Goal: Information Seeking & Learning: Learn about a topic

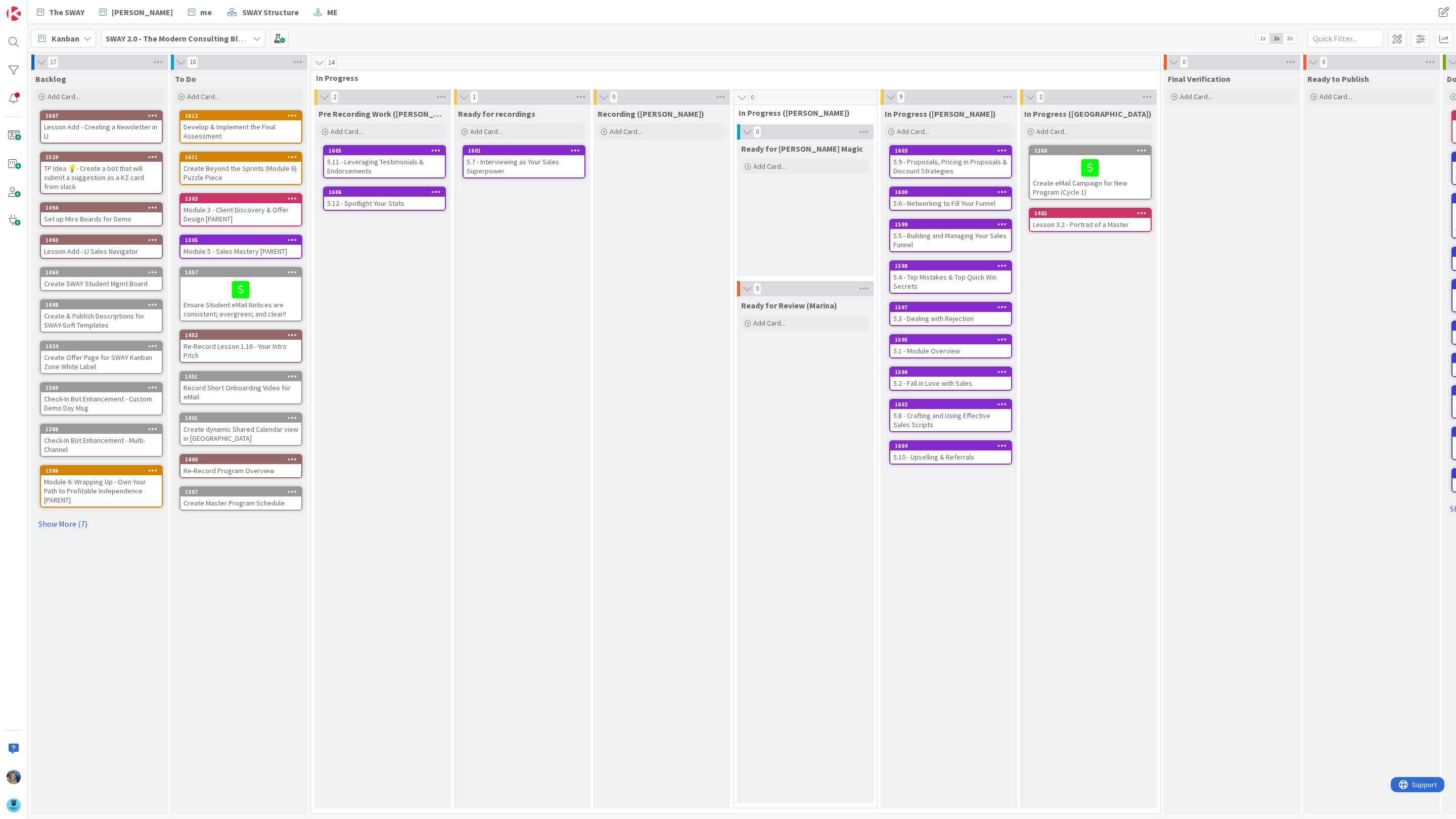
click at [528, 165] on div "5.7 - Interviewing as Your Sales Superpower" at bounding box center [524, 166] width 121 height 23
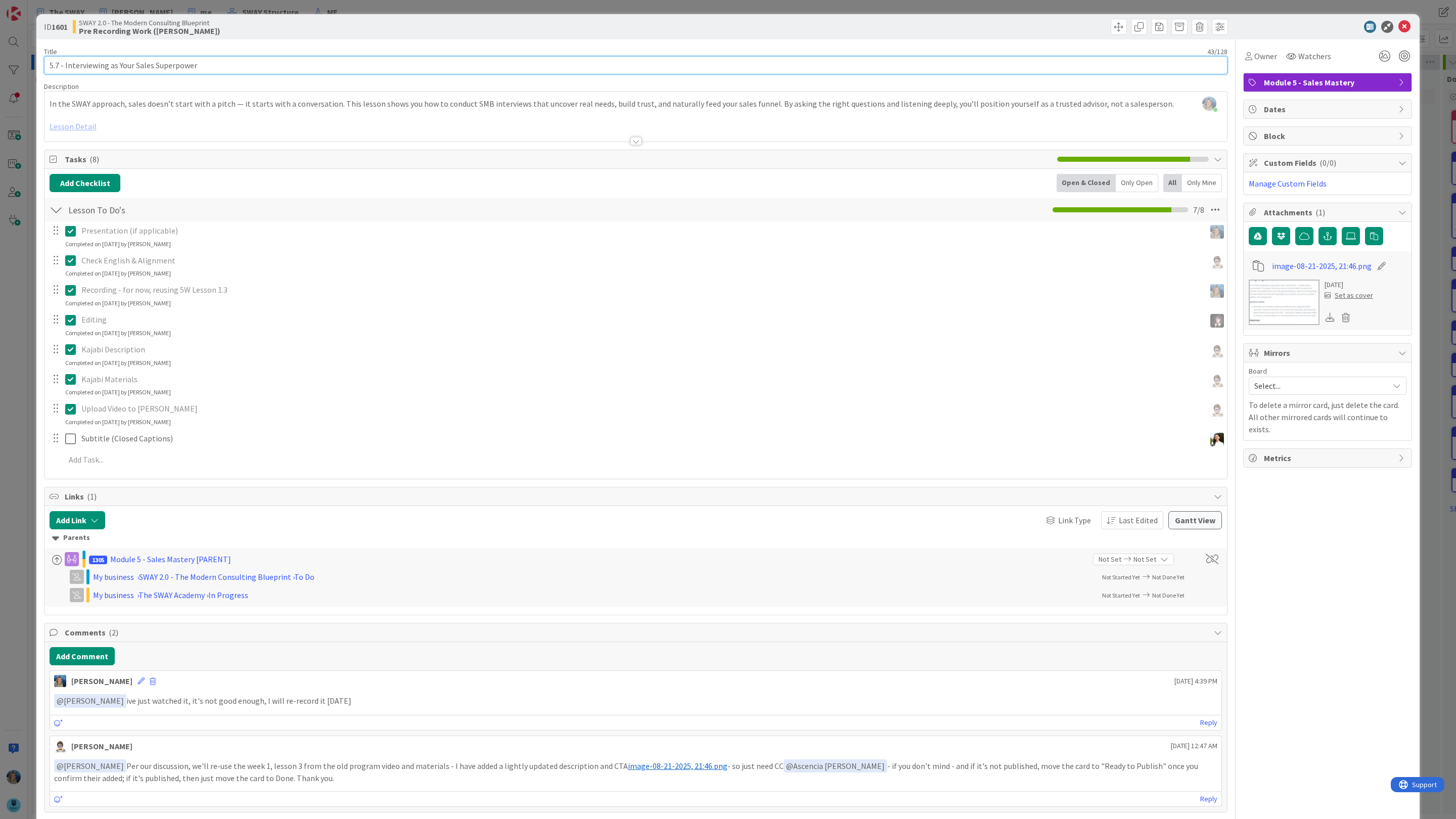
drag, startPoint x: 205, startPoint y: 62, endPoint x: 43, endPoint y: 64, distance: 162.0
click at [44, 64] on input "5.7 - Interviewing as Your Sales Superpower" at bounding box center [636, 65] width 1183 height 18
click at [97, 657] on button "Add Comment" at bounding box center [82, 656] width 65 height 18
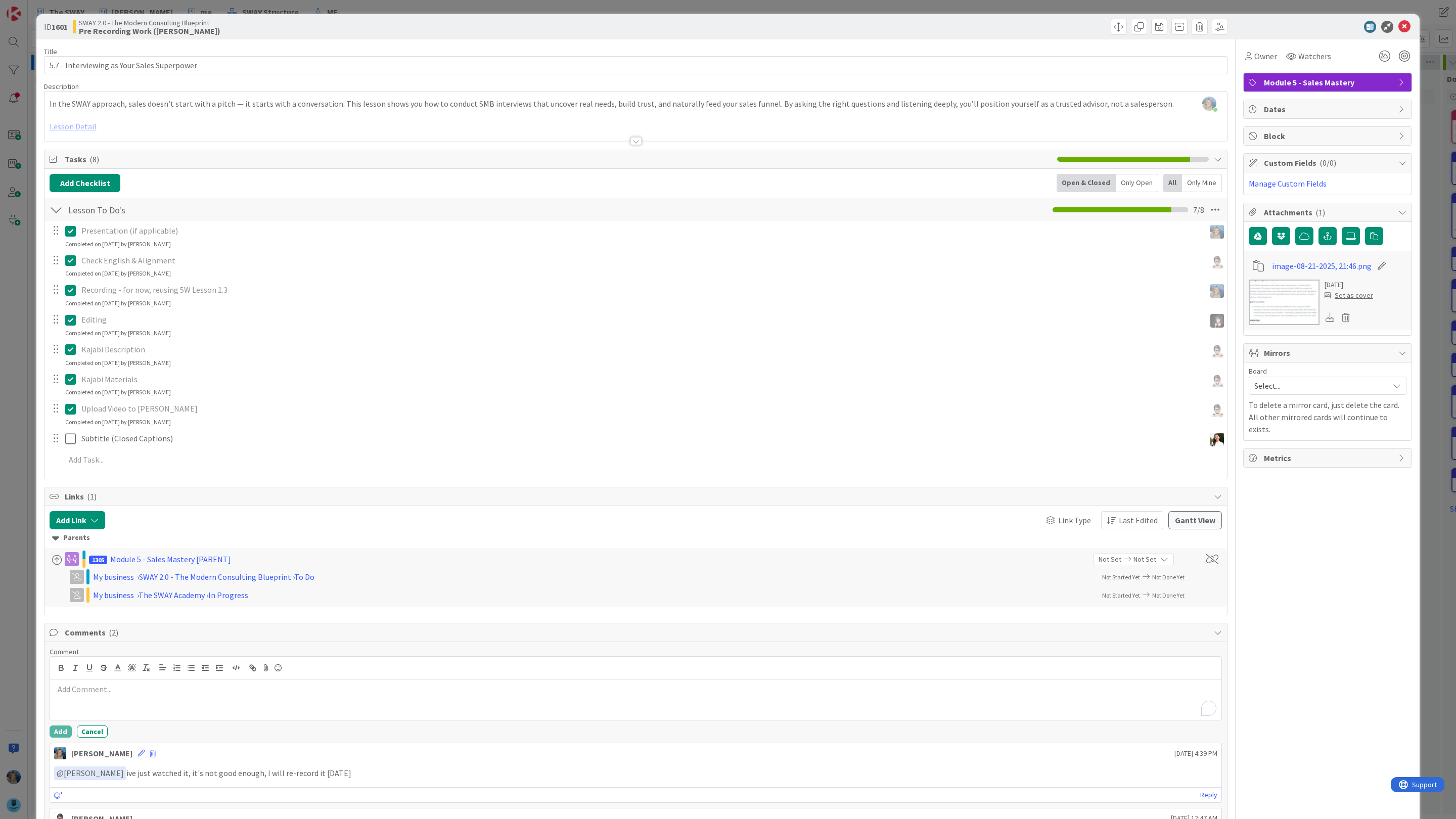
click at [111, 695] on p "To enrich screen reader interactions, please activate Accessibility in Grammarl…" at bounding box center [635, 689] width 1163 height 11
click at [132, 677] on li "[PERSON_NAME]" at bounding box center [135, 669] width 161 height 19
click at [209, 692] on p "﻿ @ [PERSON_NAME] ﻿ ready for your feedback" at bounding box center [635, 690] width 1163 height 14
click at [62, 734] on button "Add" at bounding box center [61, 731] width 23 height 12
click at [256, 293] on p "Recording - for now, reusing 5W Lesson 1.3" at bounding box center [641, 289] width 1120 height 11
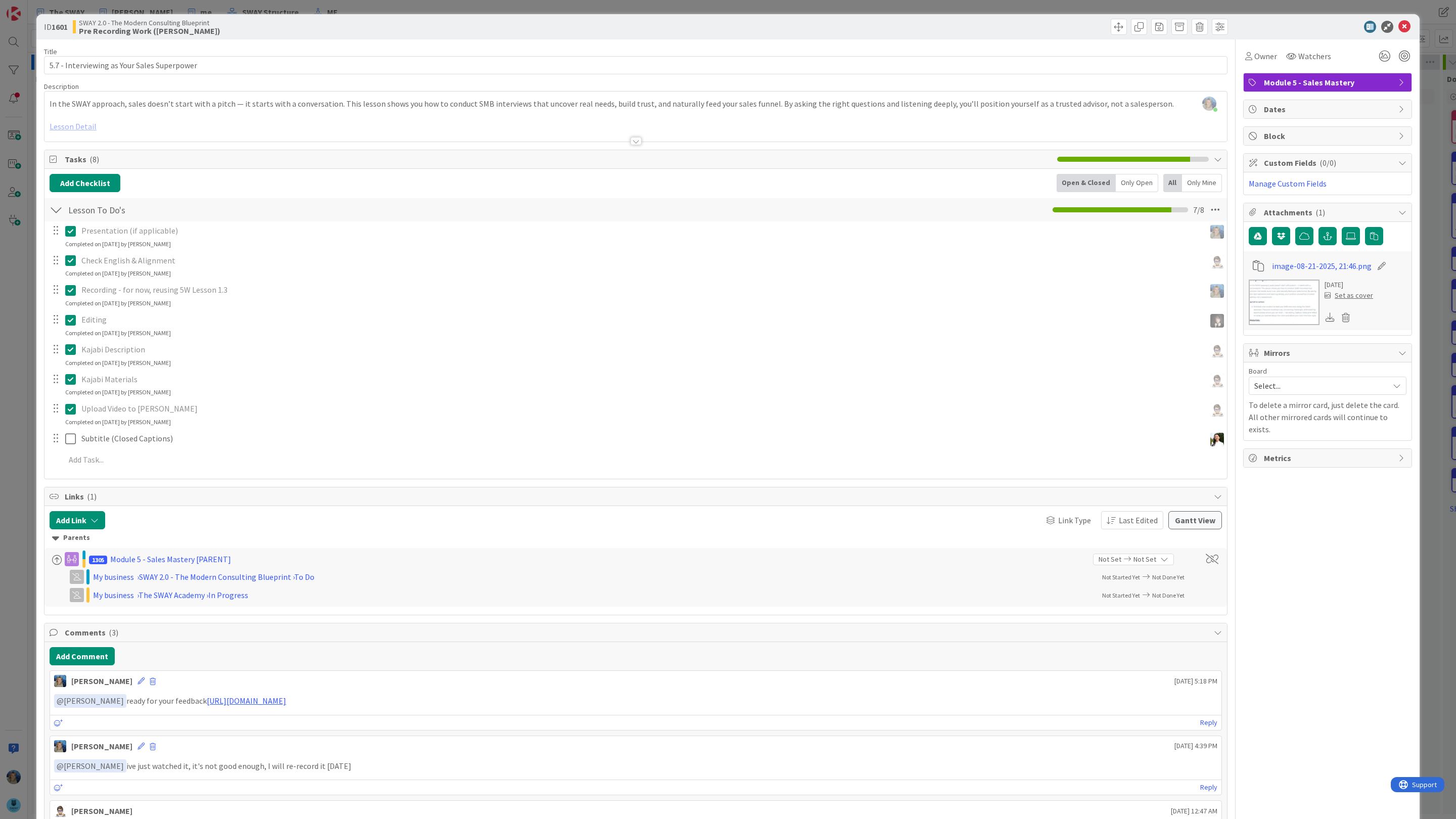
click at [74, 291] on icon at bounding box center [72, 289] width 15 height 12
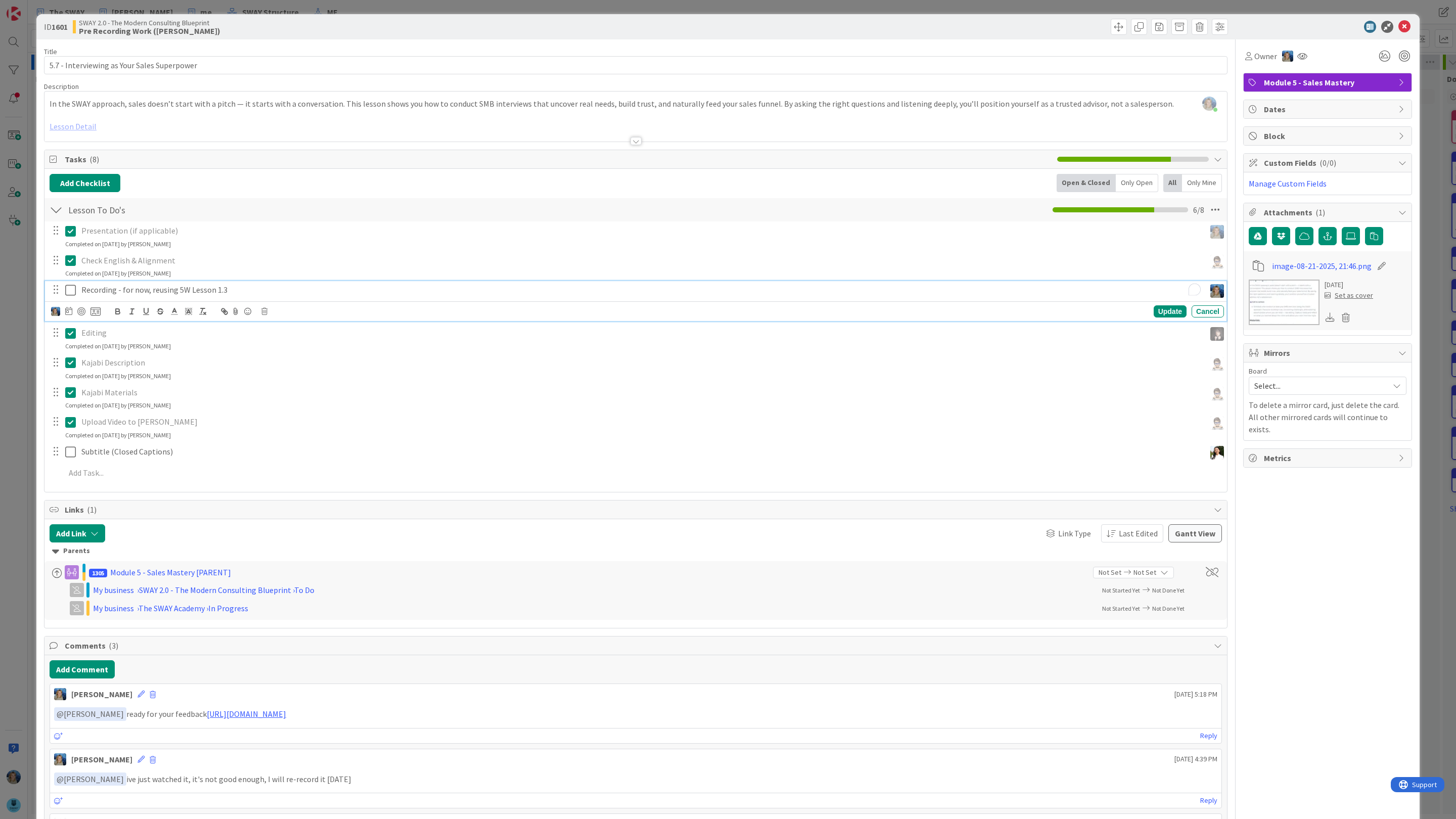
click at [254, 293] on p "Recording - for now, reusing 5W Lesson 1.3" at bounding box center [641, 289] width 1120 height 11
drag, startPoint x: 254, startPoint y: 293, endPoint x: 123, endPoint y: 292, distance: 131.0
click at [123, 292] on p "Recording - for now, reusing 5W Lesson 1.3" at bounding box center [641, 289] width 1120 height 11
click at [438, 405] on div "Kajabi Materials Update Cancel Completed on [DATE] by [PERSON_NAME]" at bounding box center [636, 396] width 1182 height 27
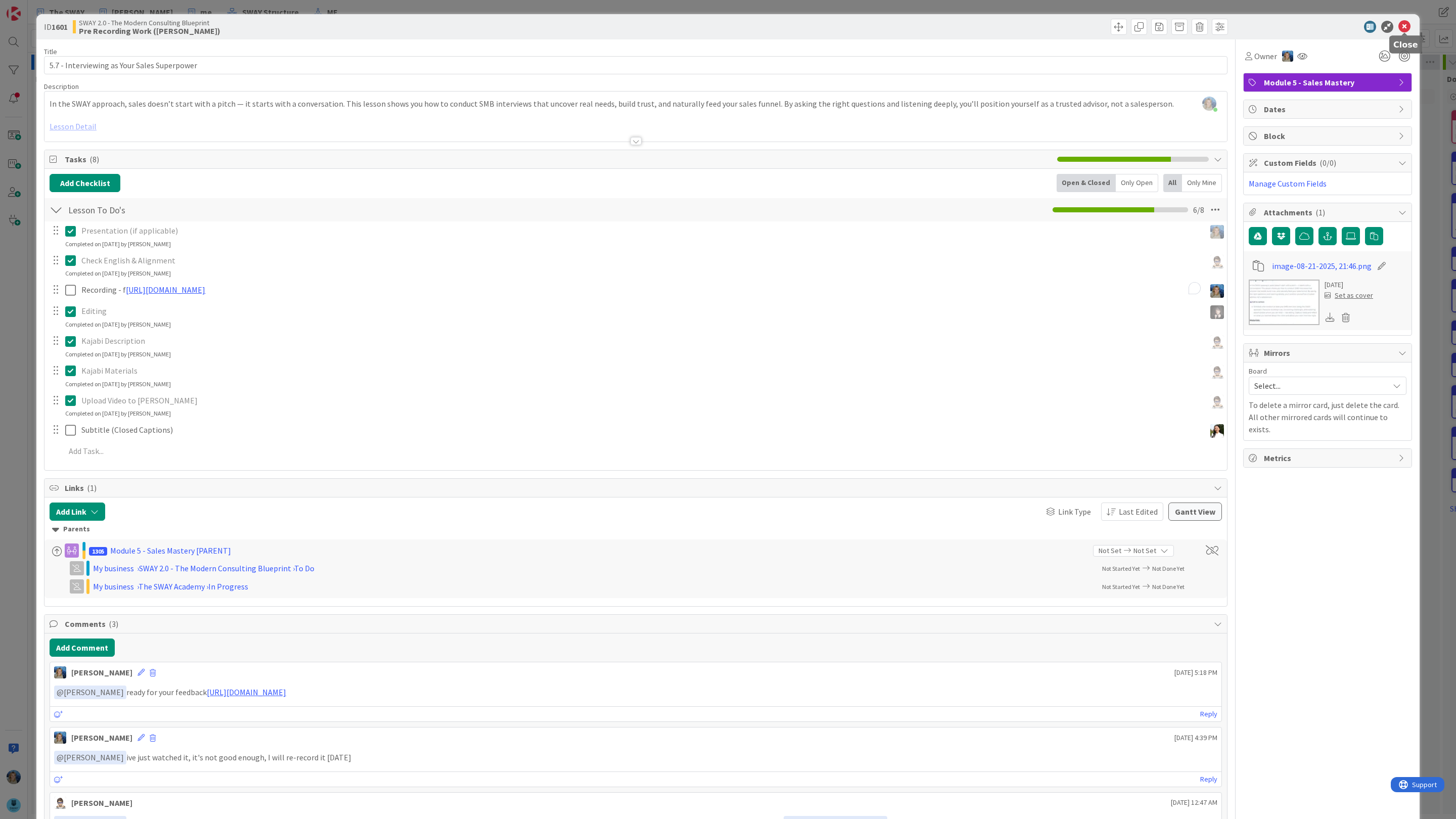
click at [1405, 27] on icon at bounding box center [1405, 27] width 12 height 12
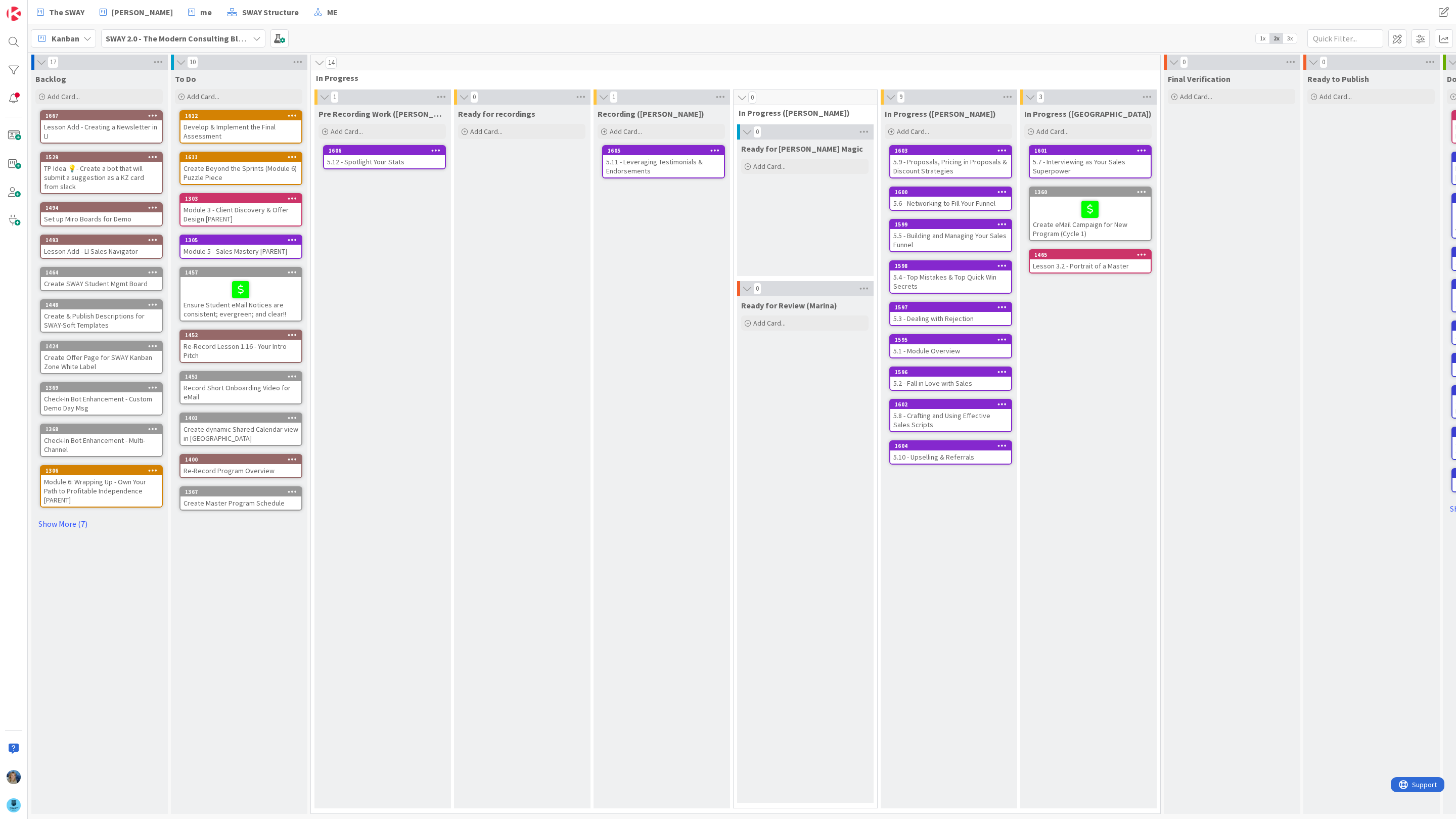
click at [655, 164] on div "5.11 - Leveraging Testimonials & Endorsements" at bounding box center [663, 166] width 121 height 23
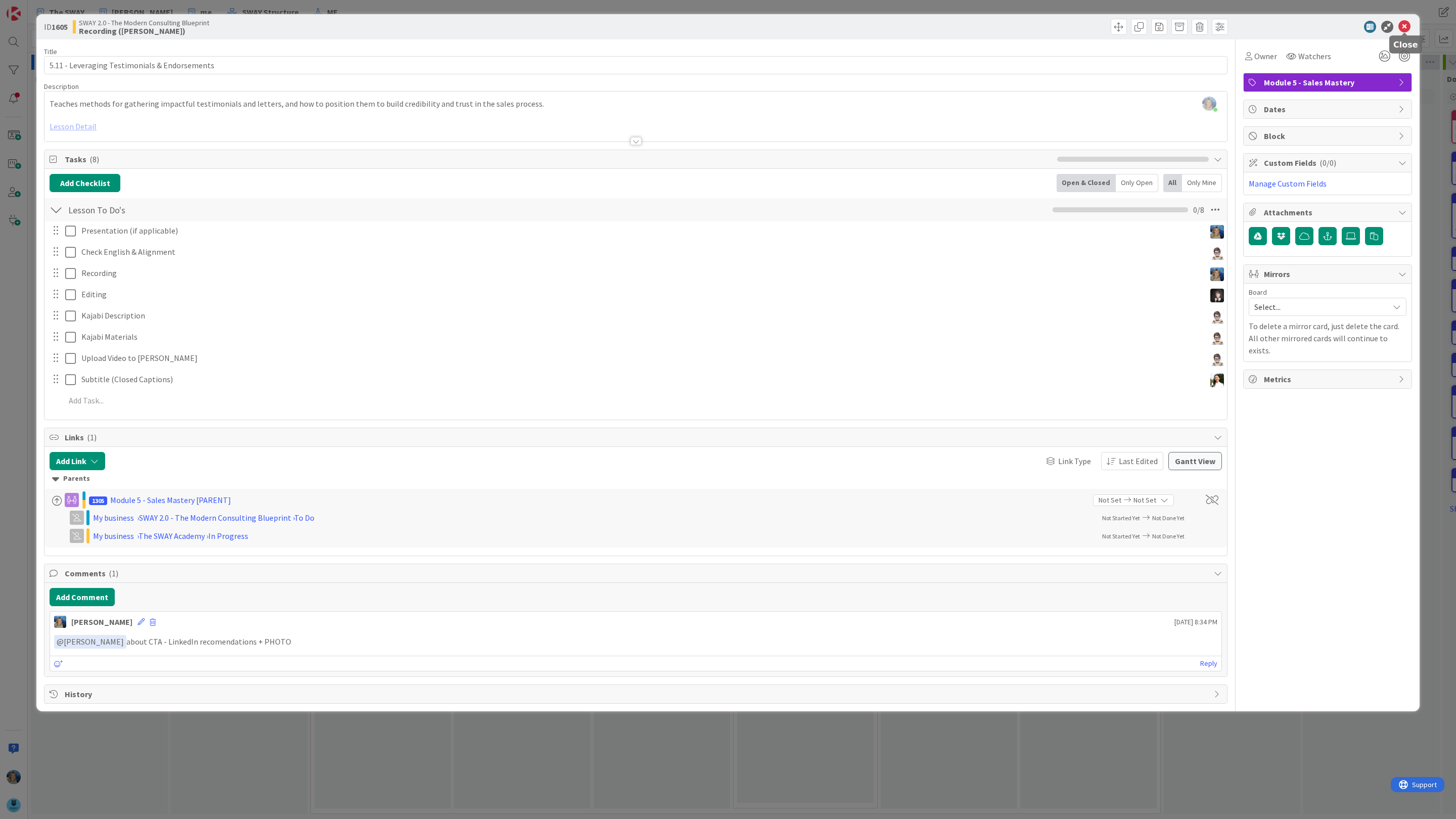
click at [1408, 29] on icon at bounding box center [1405, 27] width 12 height 12
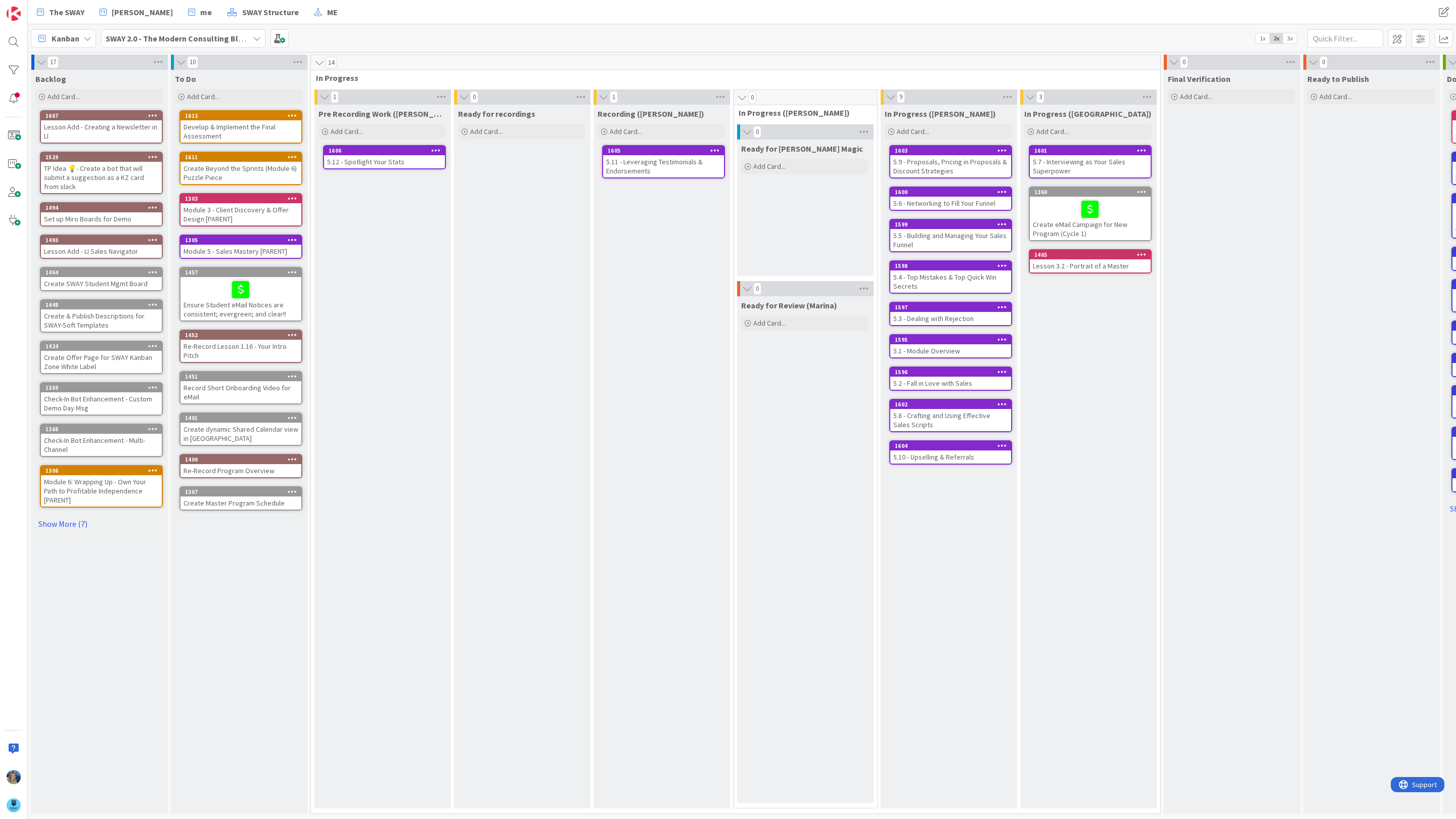
click at [675, 166] on div "5.11 - Leveraging Testimonials & Endorsements" at bounding box center [663, 166] width 121 height 23
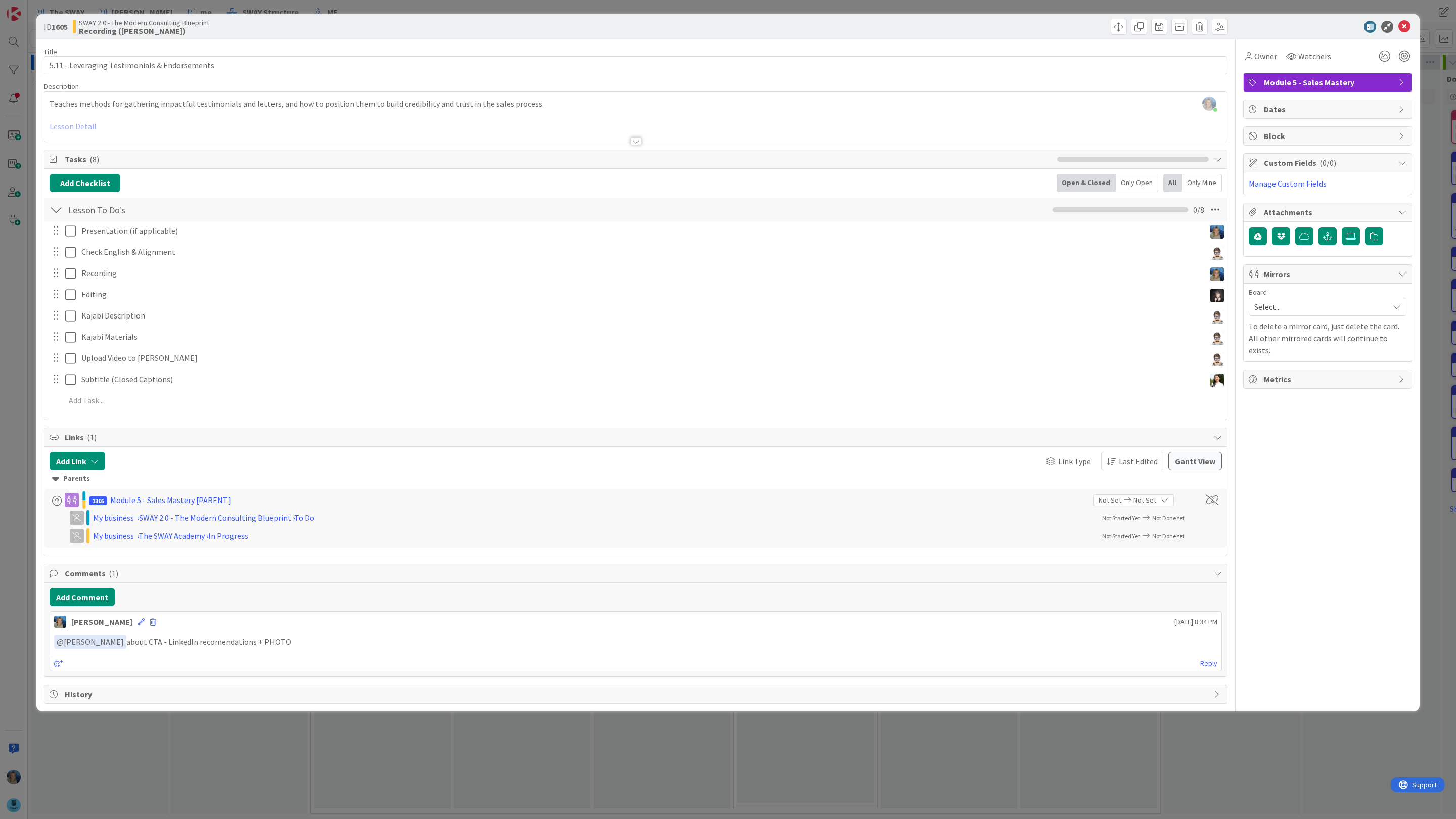
click at [72, 129] on div at bounding box center [635, 129] width 1183 height 26
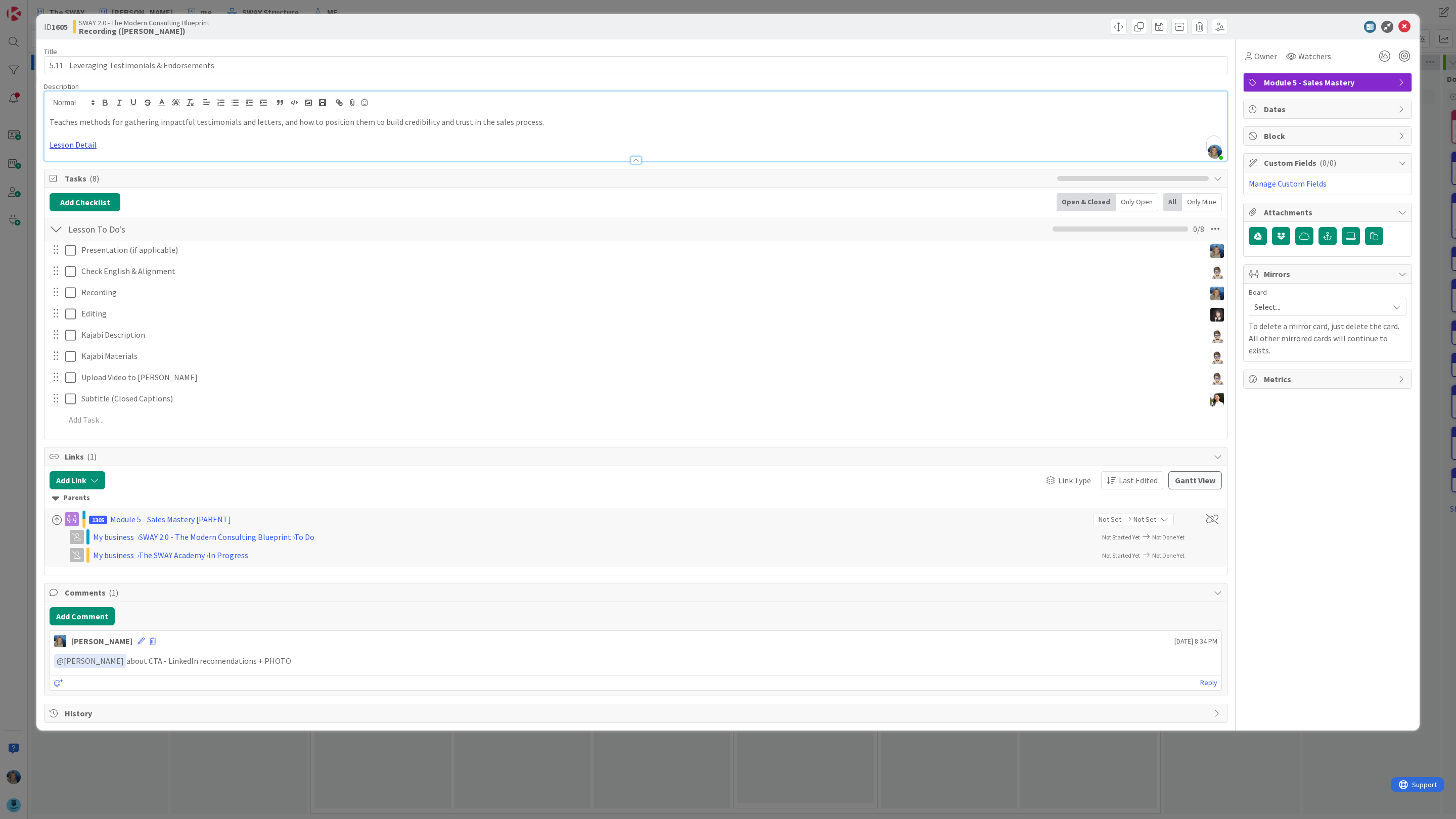
click at [81, 145] on link "Lesson Detail" at bounding box center [73, 145] width 47 height 10
click at [97, 162] on link "[URL][DOMAIN_NAME]" at bounding box center [74, 164] width 69 height 13
drag, startPoint x: 232, startPoint y: 63, endPoint x: 32, endPoint y: 68, distance: 200.1
click at [32, 68] on div "ID 1605 SWAY 2.0 - The Modern Consulting Blueprint Recording (Marina) Title 45 …" at bounding box center [728, 409] width 1456 height 819
click at [1407, 27] on icon at bounding box center [1405, 27] width 12 height 12
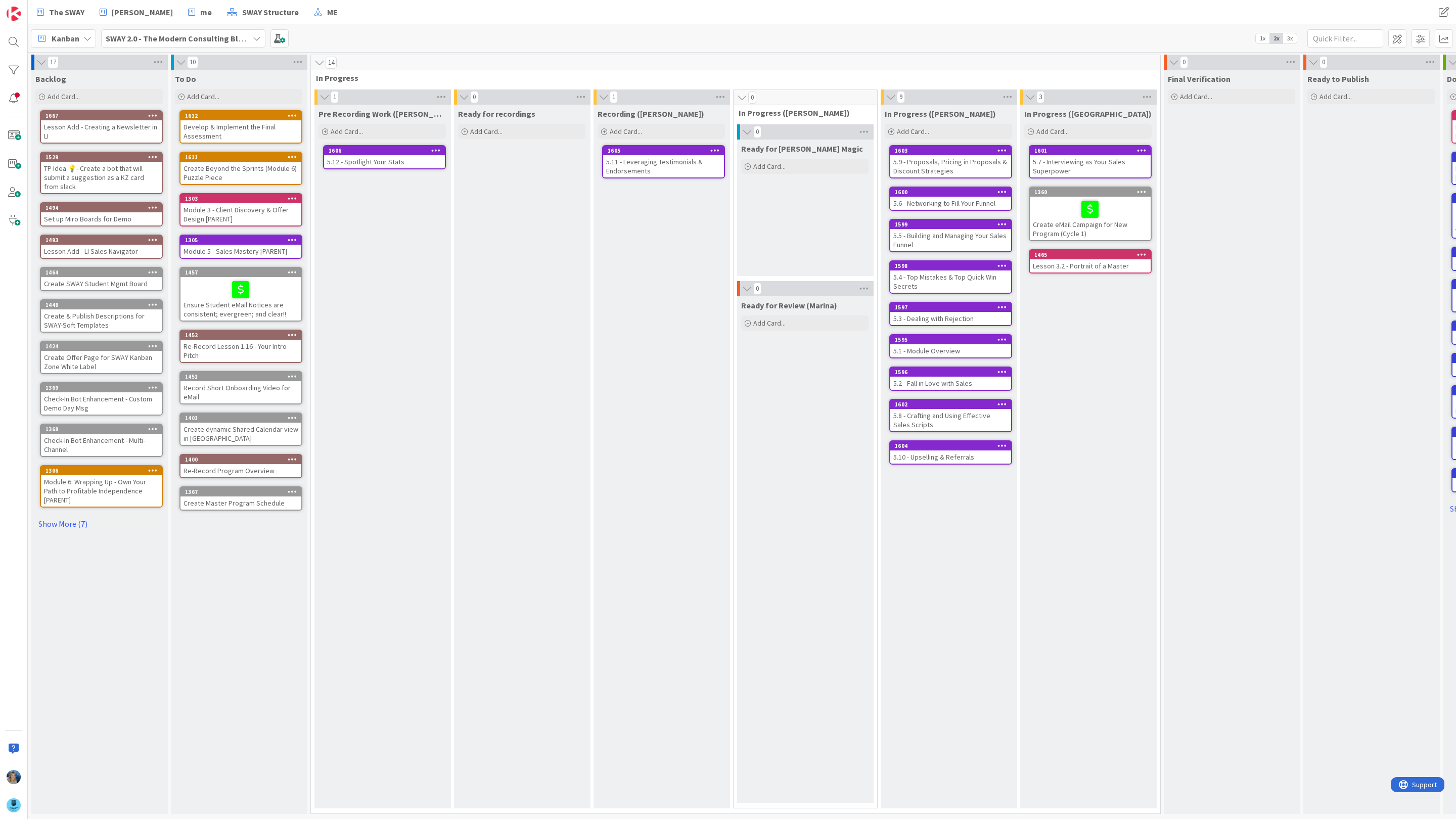
click at [362, 161] on div "5.12 - Spotlight Your Stats" at bounding box center [384, 162] width 121 height 13
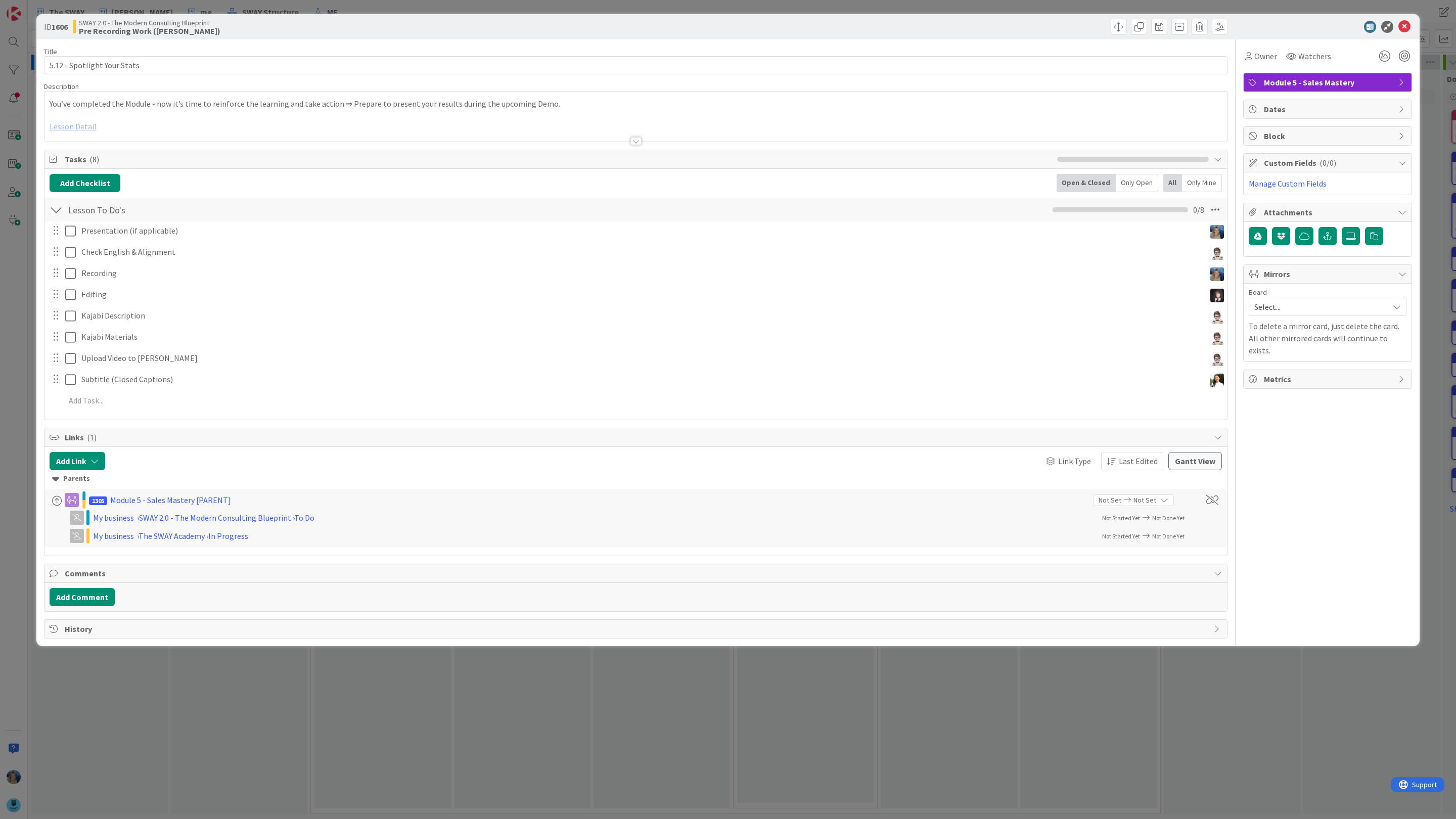
click at [83, 126] on div at bounding box center [635, 129] width 1183 height 26
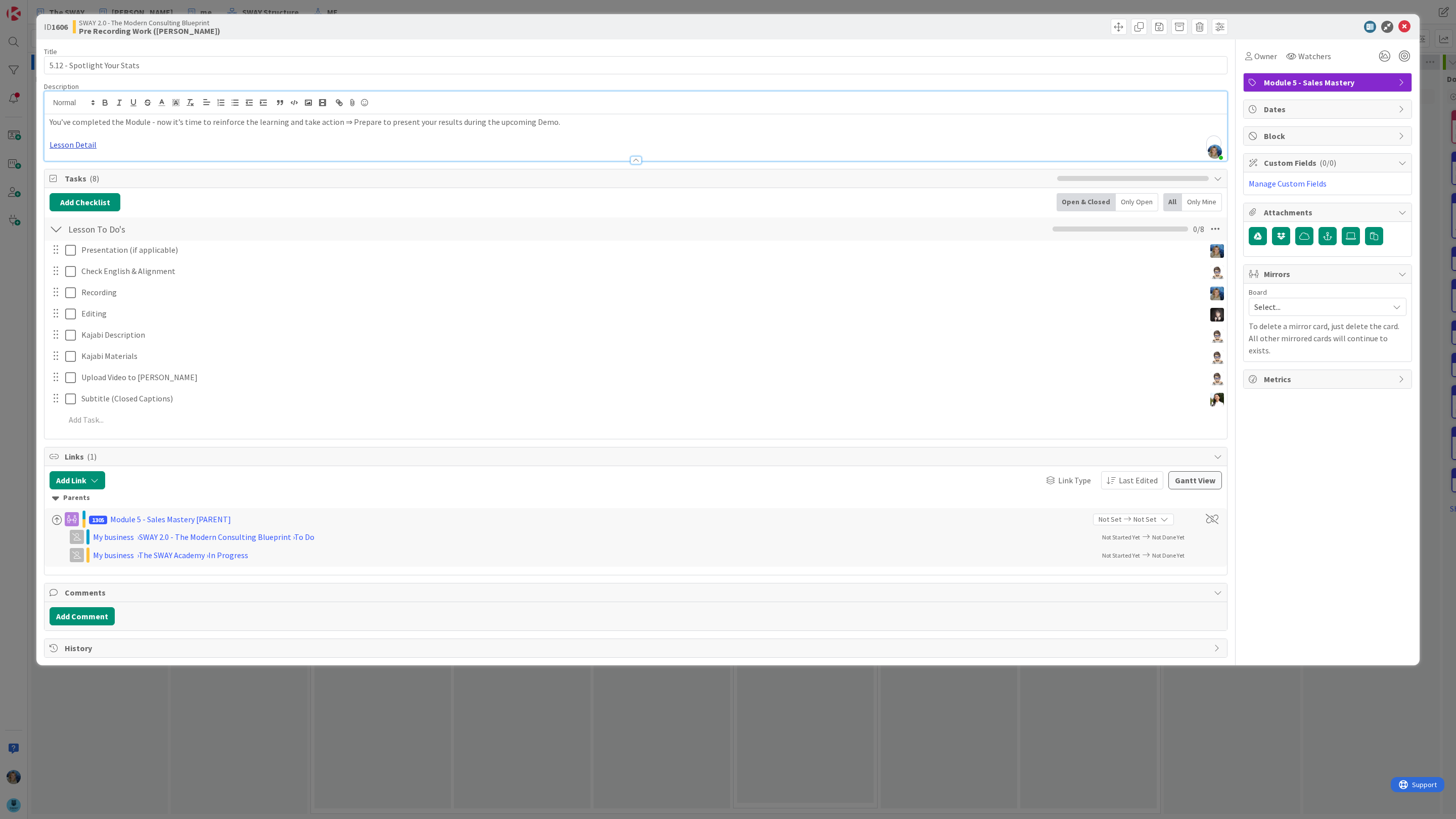
click at [77, 145] on link "Lesson Detail" at bounding box center [73, 145] width 47 height 10
click at [82, 162] on link "[URL][DOMAIN_NAME]" at bounding box center [74, 164] width 69 height 13
drag, startPoint x: 163, startPoint y: 68, endPoint x: 11, endPoint y: 68, distance: 152.0
click at [11, 68] on div "ID 1606 SWAY 2.0 - The Modern Consulting Blueprint Pre Recording Work (Marina) …" at bounding box center [728, 409] width 1456 height 819
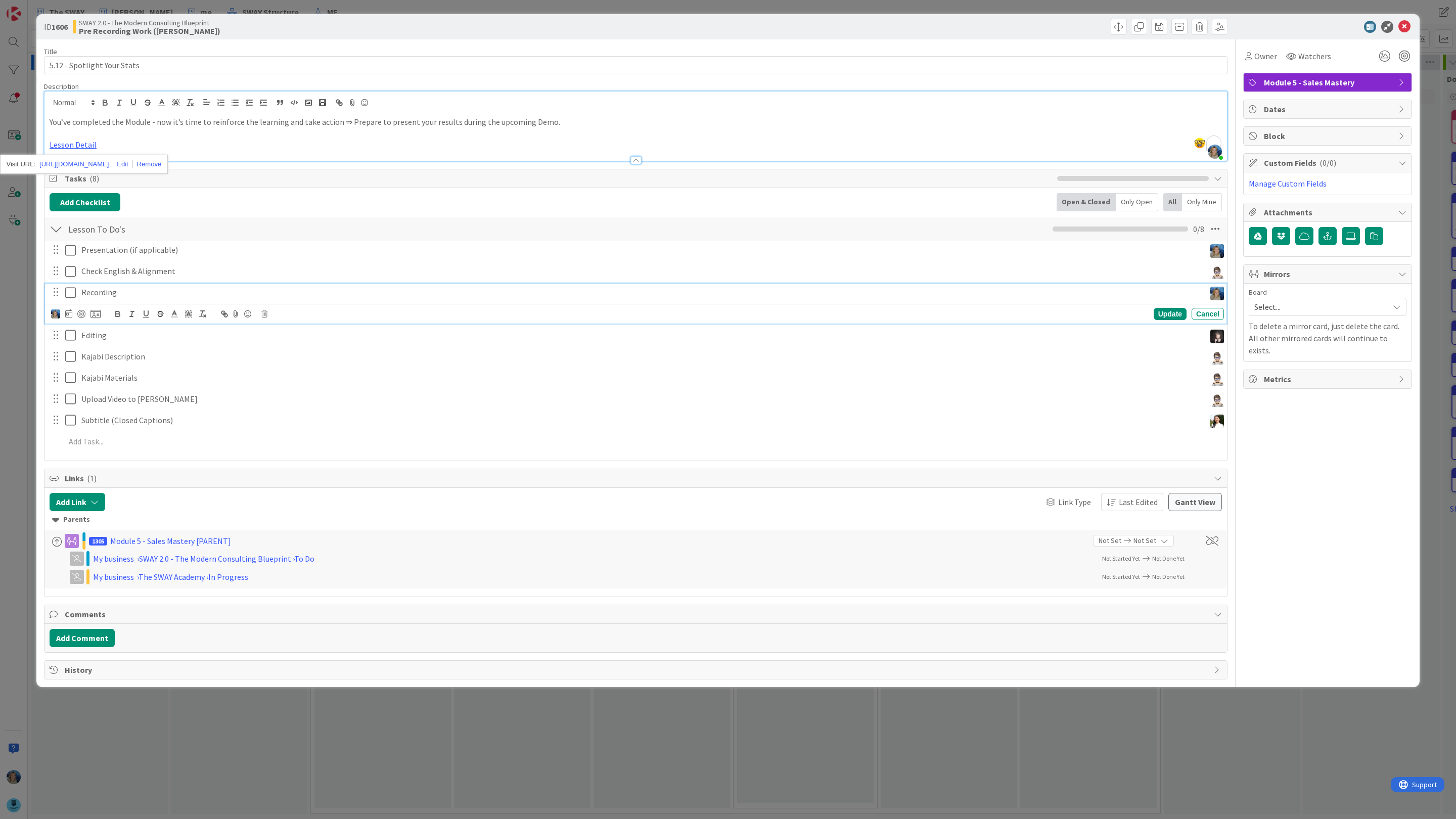
click at [173, 296] on p "Recording" at bounding box center [641, 293] width 1120 height 11
click at [105, 641] on button "Add Comment" at bounding box center [82, 637] width 65 height 18
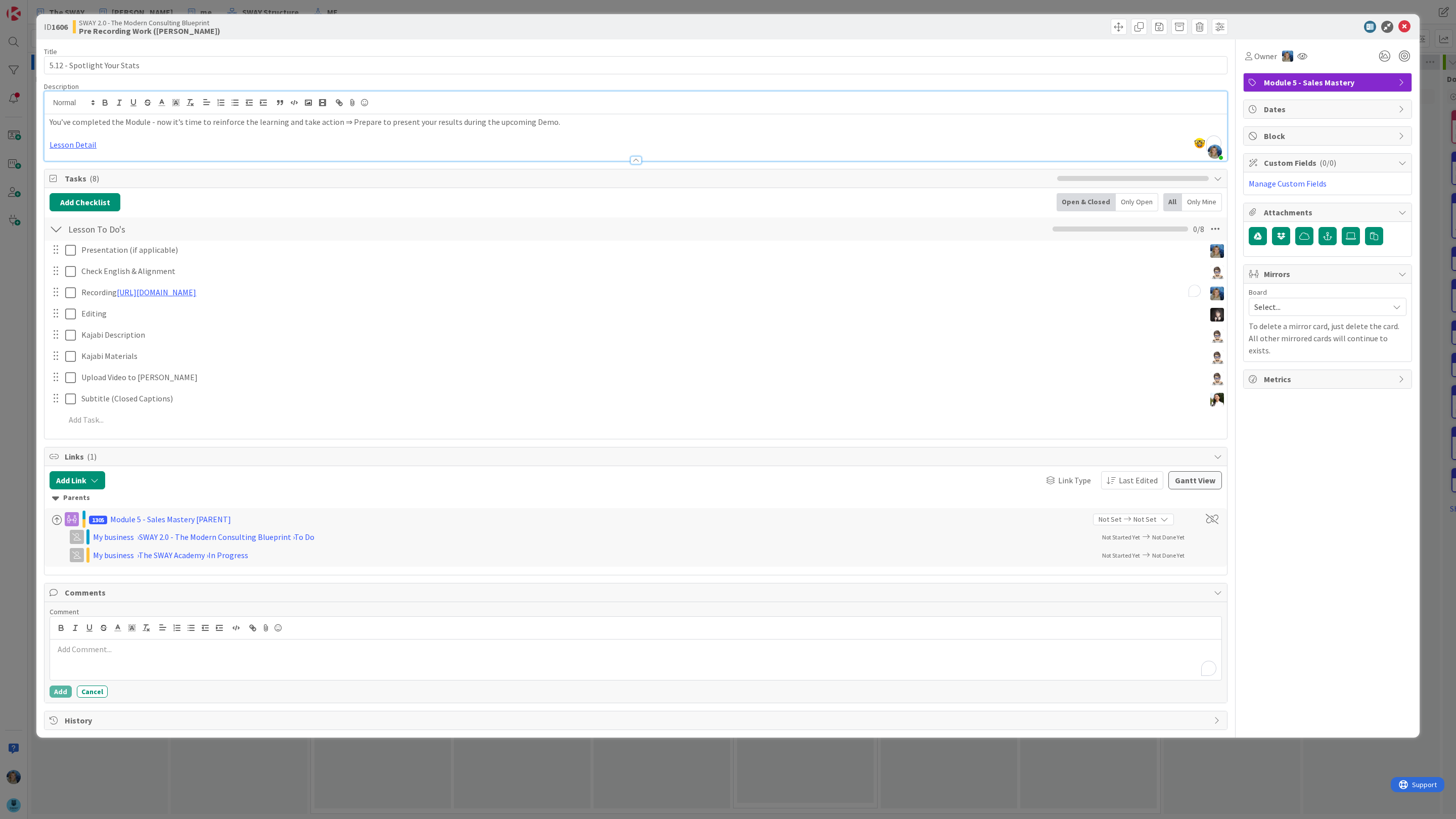
click at [131, 655] on p "To enrich screen reader interactions, please activate Accessibility in Grammarl…" at bounding box center [635, 649] width 1163 height 11
click at [141, 768] on li "[PERSON_NAME]" at bounding box center [135, 765] width 161 height 19
click at [64, 692] on button "Add" at bounding box center [61, 691] width 23 height 12
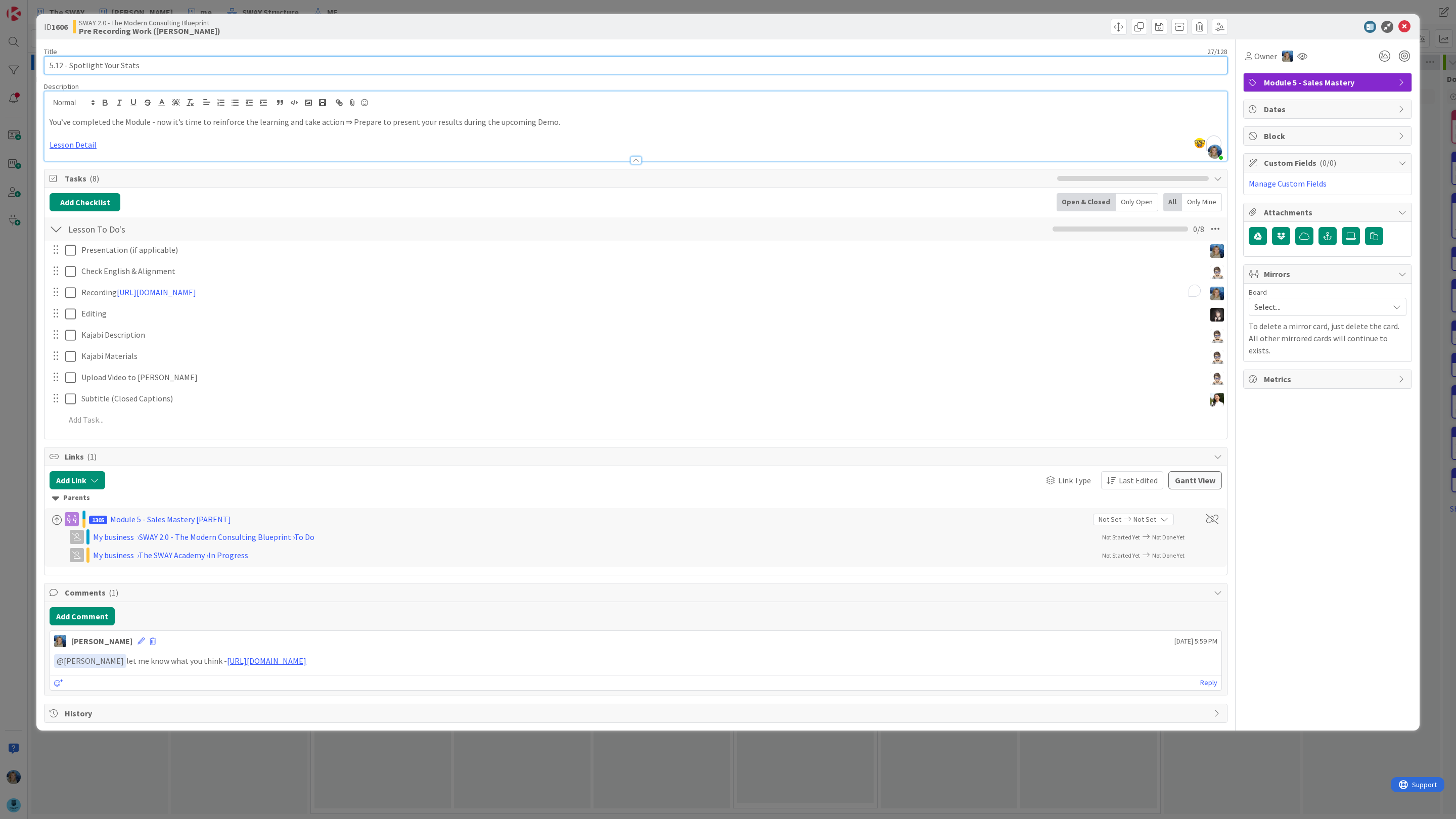
click at [330, 66] on input "5.12 - Spotlight Your Stats" at bounding box center [636, 65] width 1183 height 18
click at [1430, 126] on div "ID 1606 SWAY 2.0 - The Modern Consulting Blueprint Pre Recording Work (Marina) …" at bounding box center [728, 409] width 1456 height 819
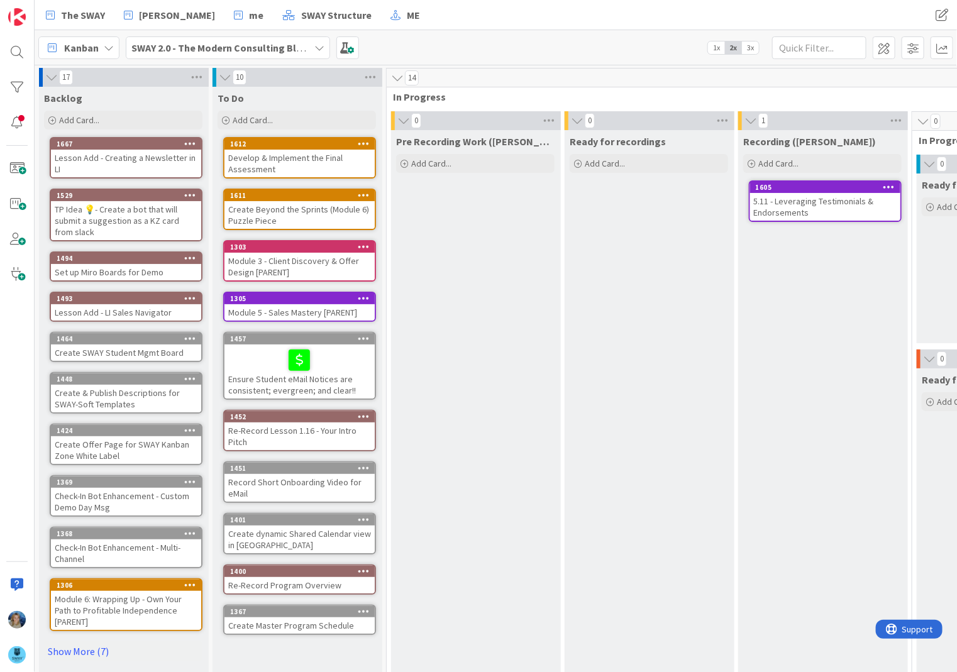
click at [782, 206] on div "5.11 - Leveraging Testimonials & Endorsements" at bounding box center [825, 207] width 150 height 28
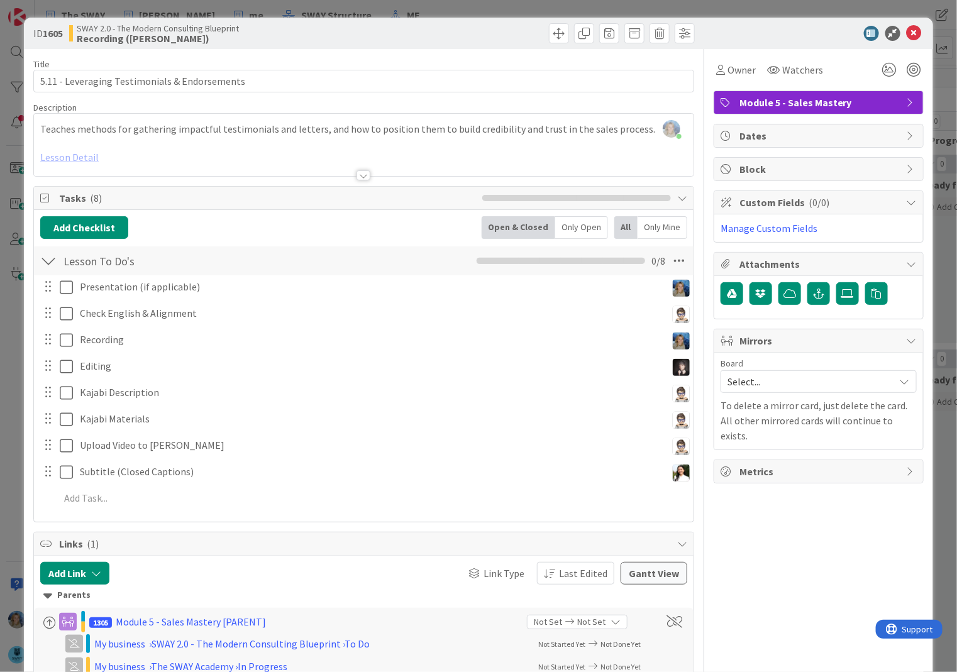
click at [74, 154] on div at bounding box center [364, 160] width 660 height 32
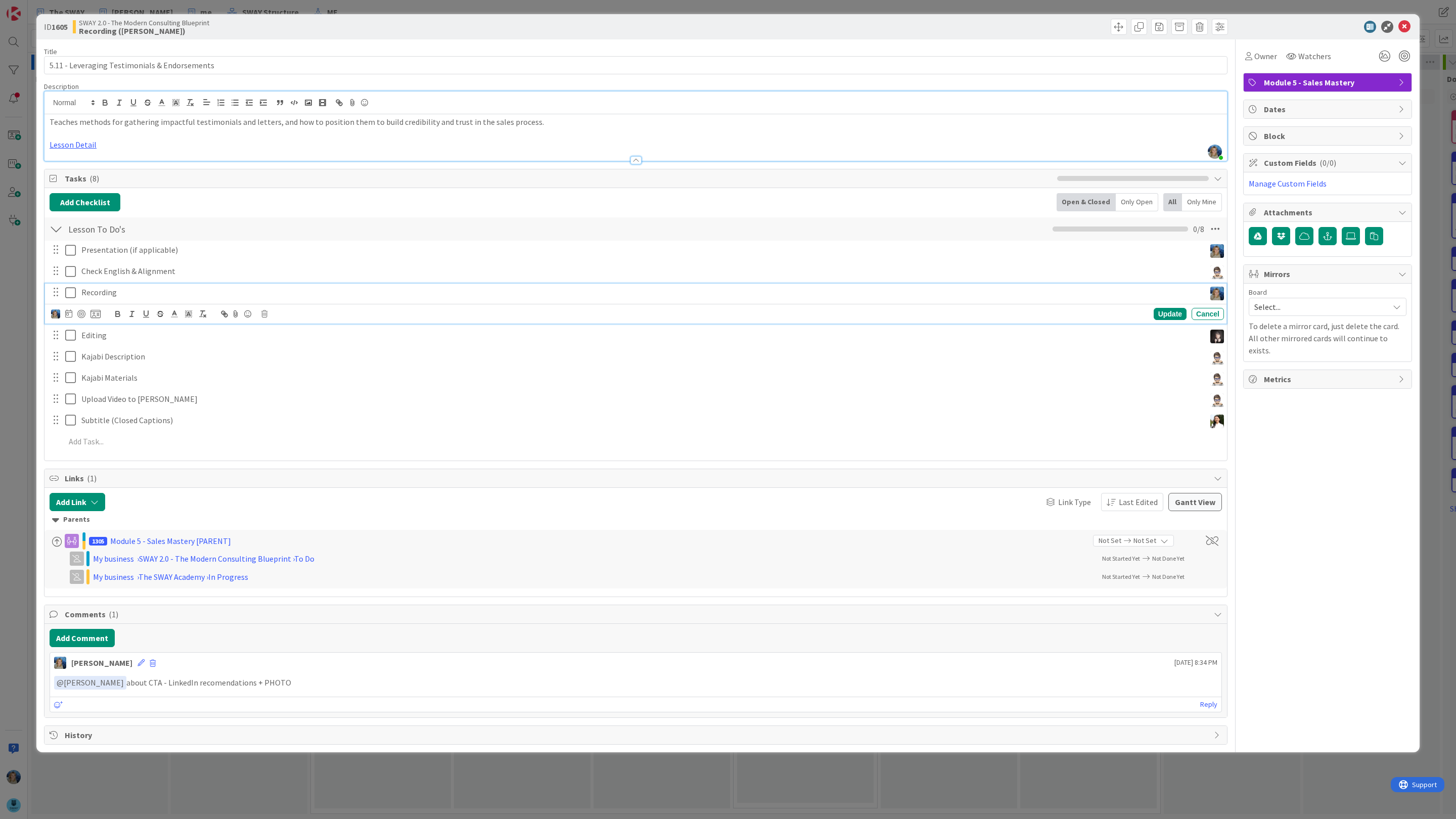
click at [167, 291] on p "Recording" at bounding box center [641, 293] width 1120 height 11
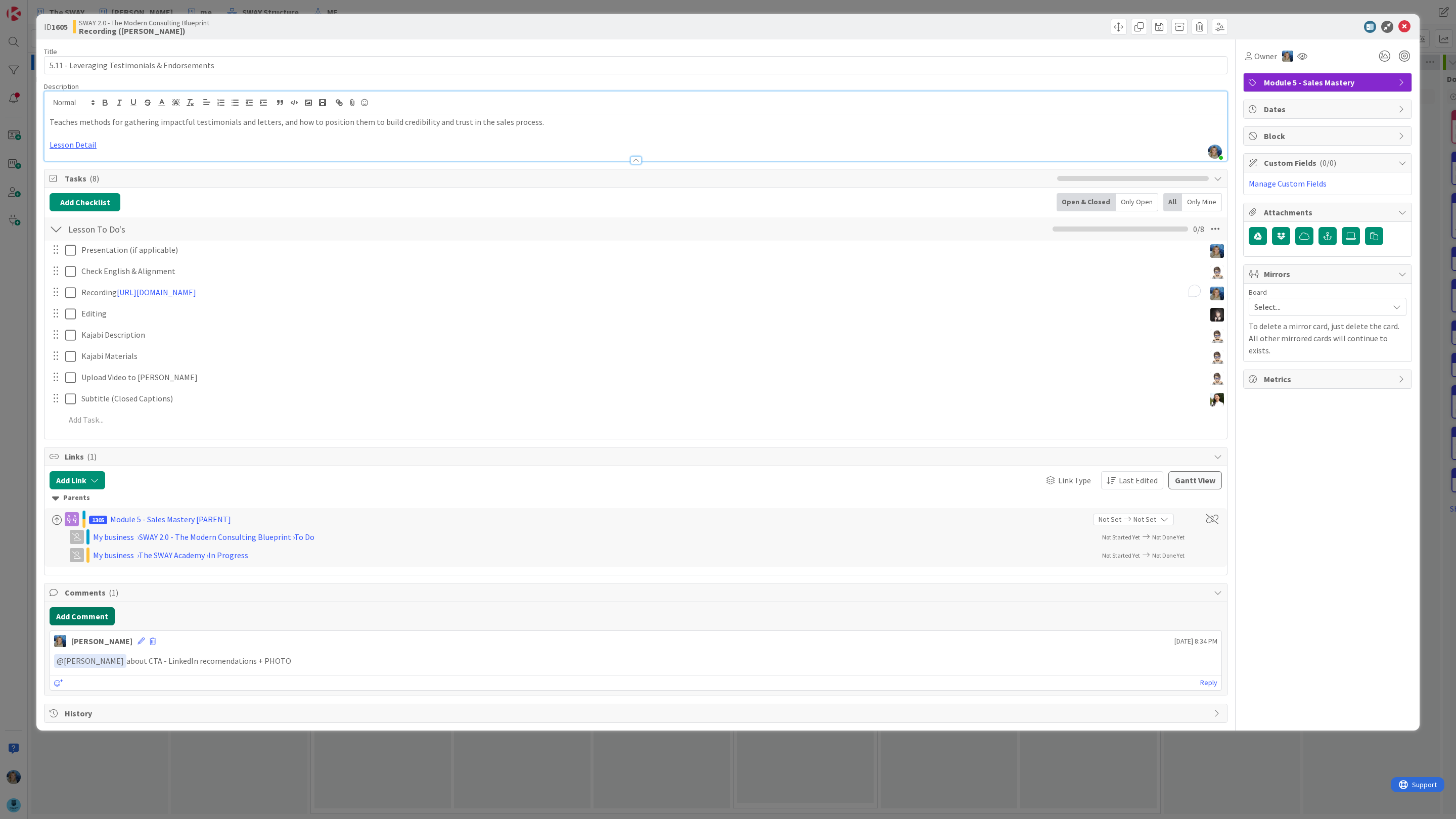
click at [76, 641] on div "Add Comment [PERSON_NAME] [DATE] 8:34 PM ﻿ @ [PERSON_NAME] ﻿ about CTA - Linked…" at bounding box center [635, 649] width 1183 height 93
click at [85, 613] on button "Add Comment" at bounding box center [82, 616] width 65 height 18
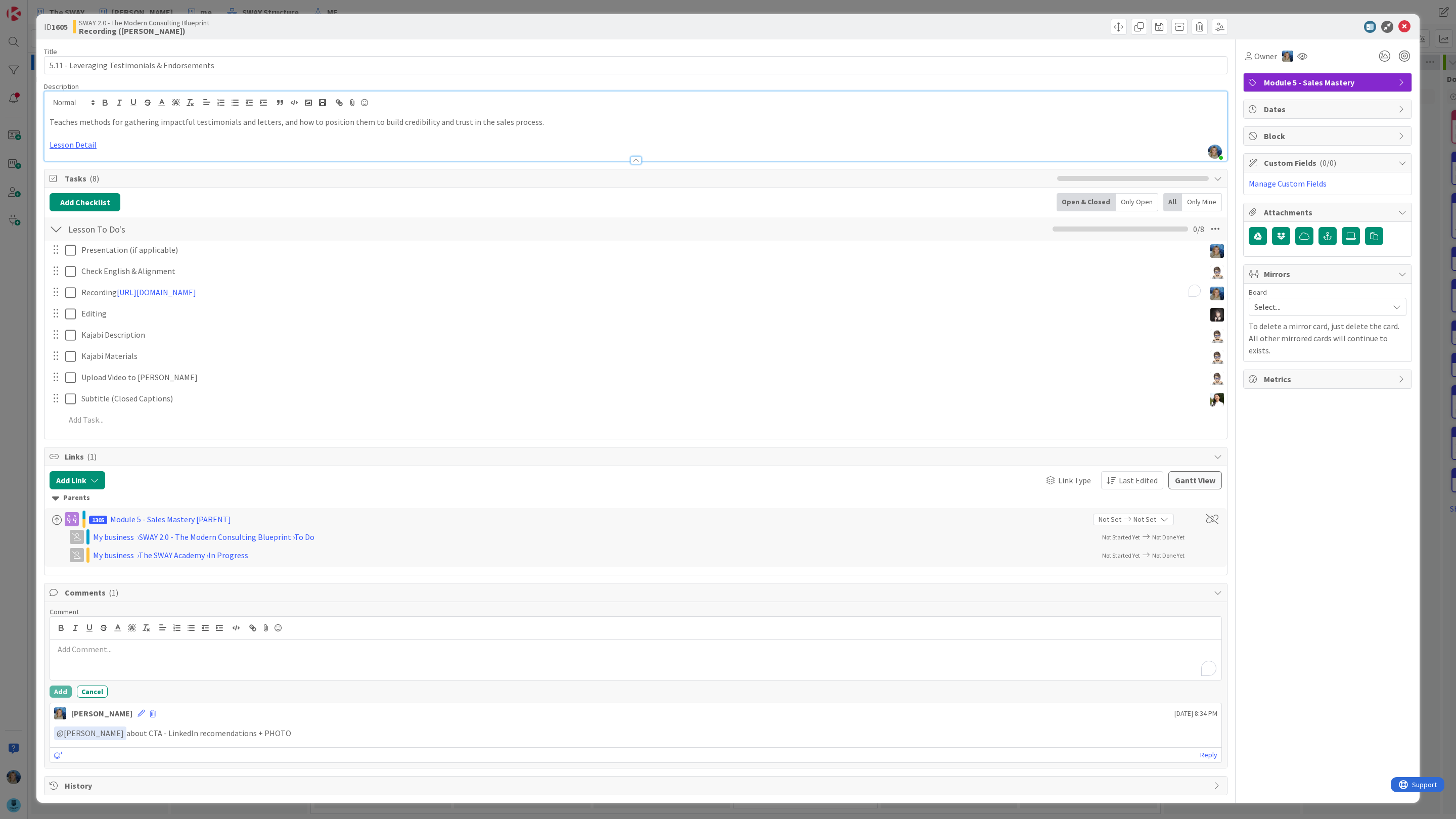
click at [92, 654] on p "To enrich screen reader interactions, please activate Accessibility in Grammarl…" at bounding box center [635, 649] width 1163 height 11
click at [119, 770] on li "[PERSON_NAME]" at bounding box center [135, 765] width 161 height 19
click at [63, 693] on button "Add" at bounding box center [61, 691] width 23 height 12
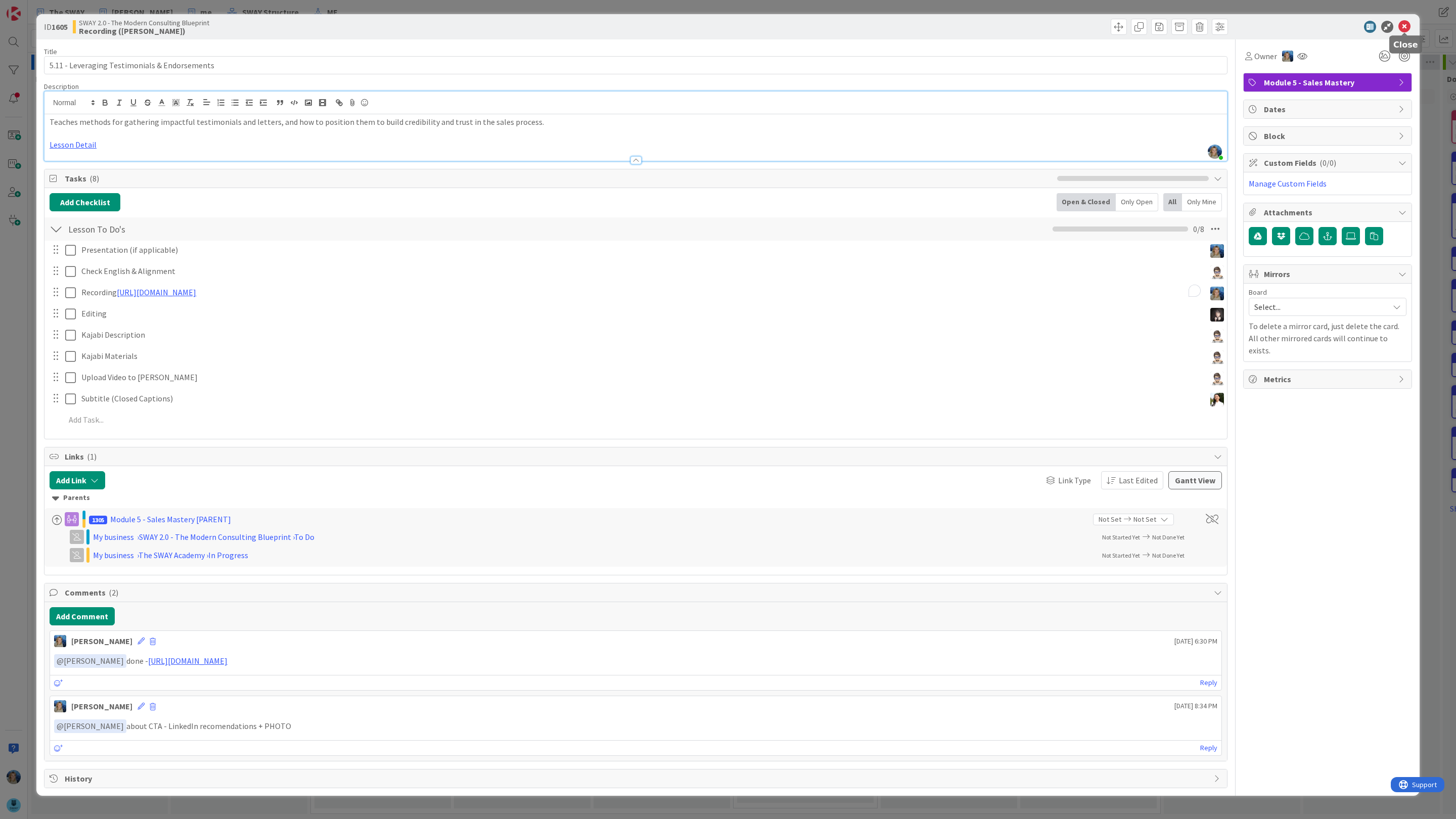
click at [1404, 24] on icon at bounding box center [1405, 27] width 12 height 12
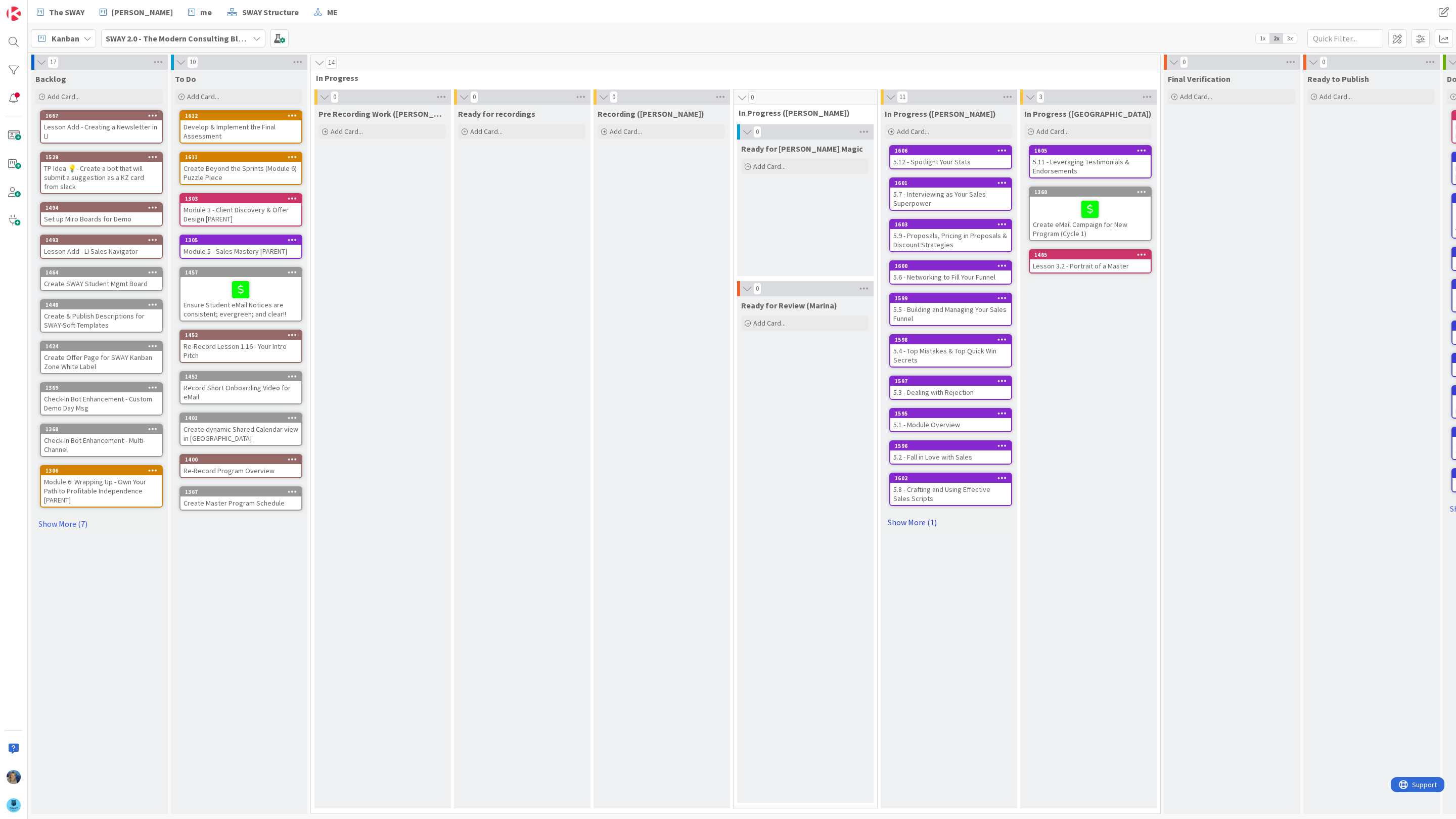
click at [917, 516] on link "Show More (1)" at bounding box center [949, 522] width 127 height 16
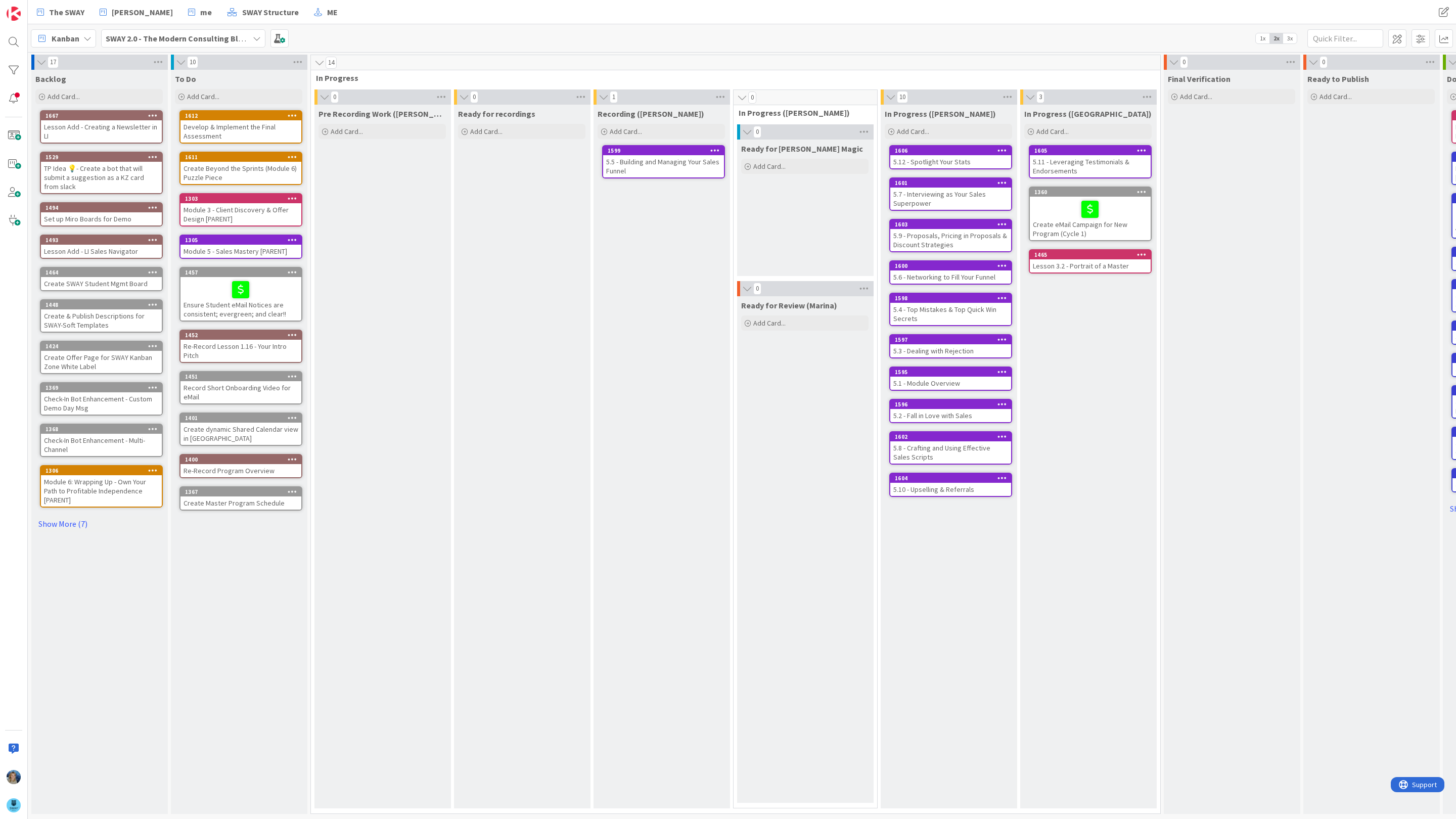
click at [679, 165] on div "5.5 - Building and Managing Your Sales Funnel" at bounding box center [663, 166] width 121 height 23
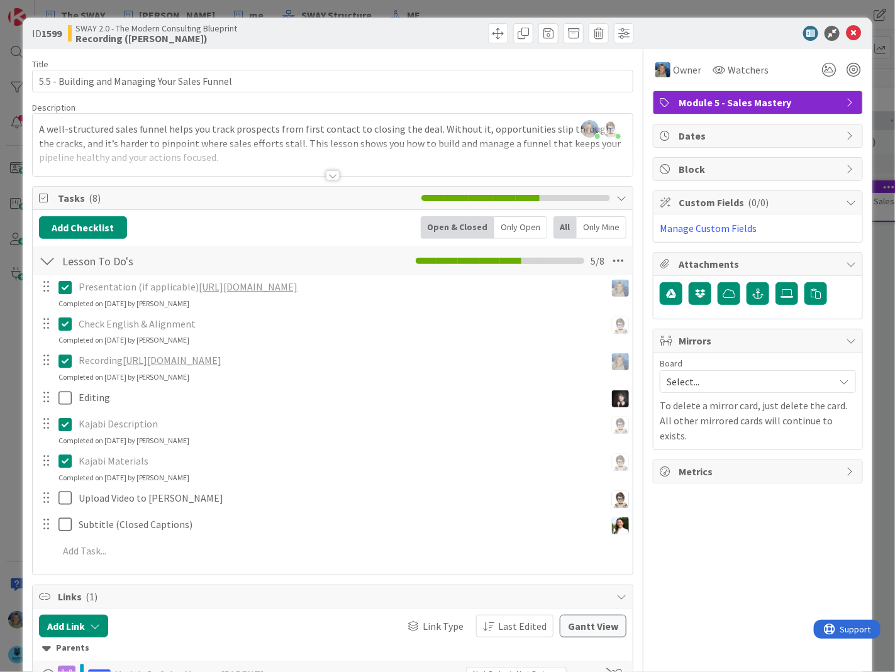
click at [221, 356] on link "[URL][DOMAIN_NAME]" at bounding box center [172, 360] width 99 height 13
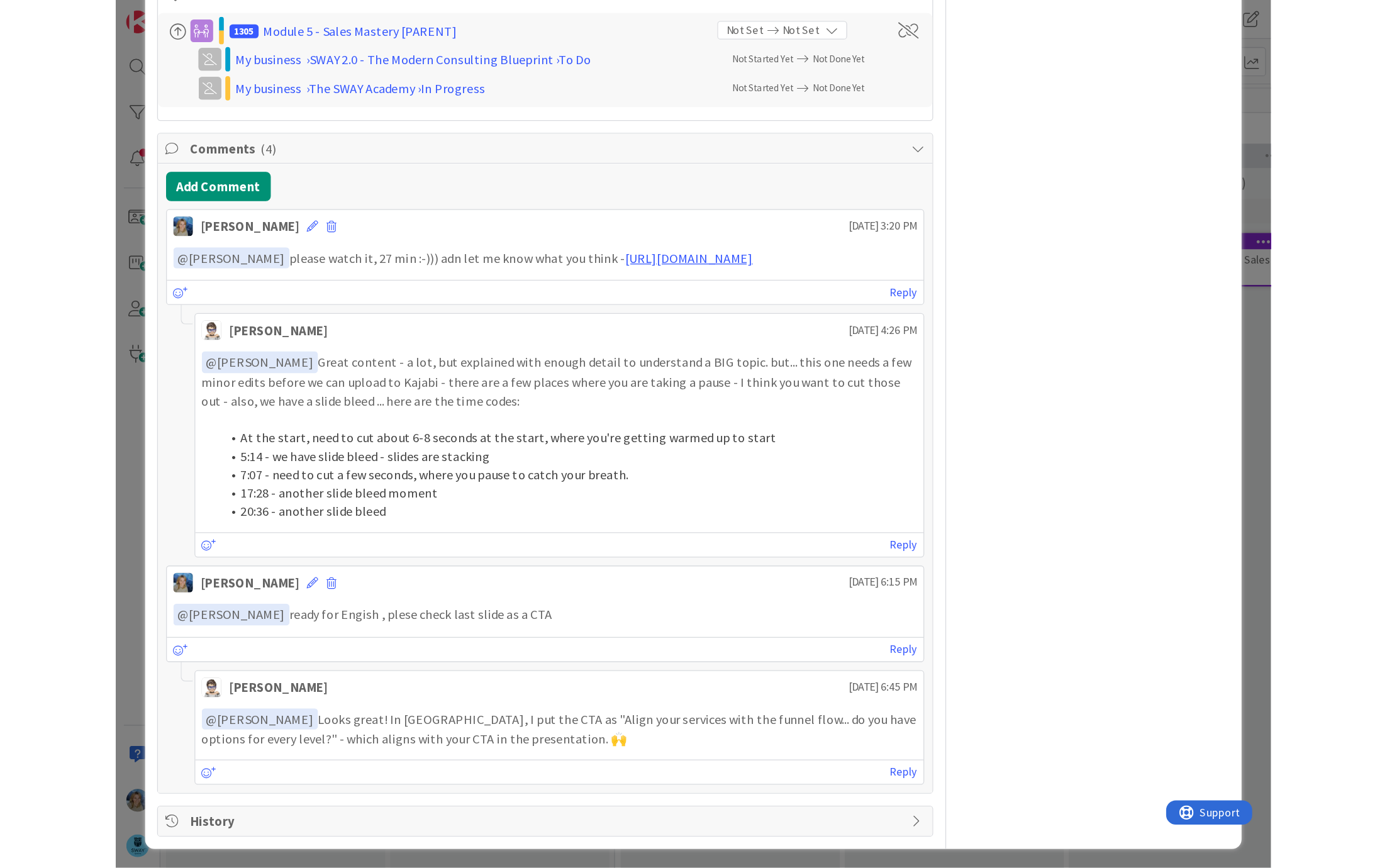
scroll to position [425, 0]
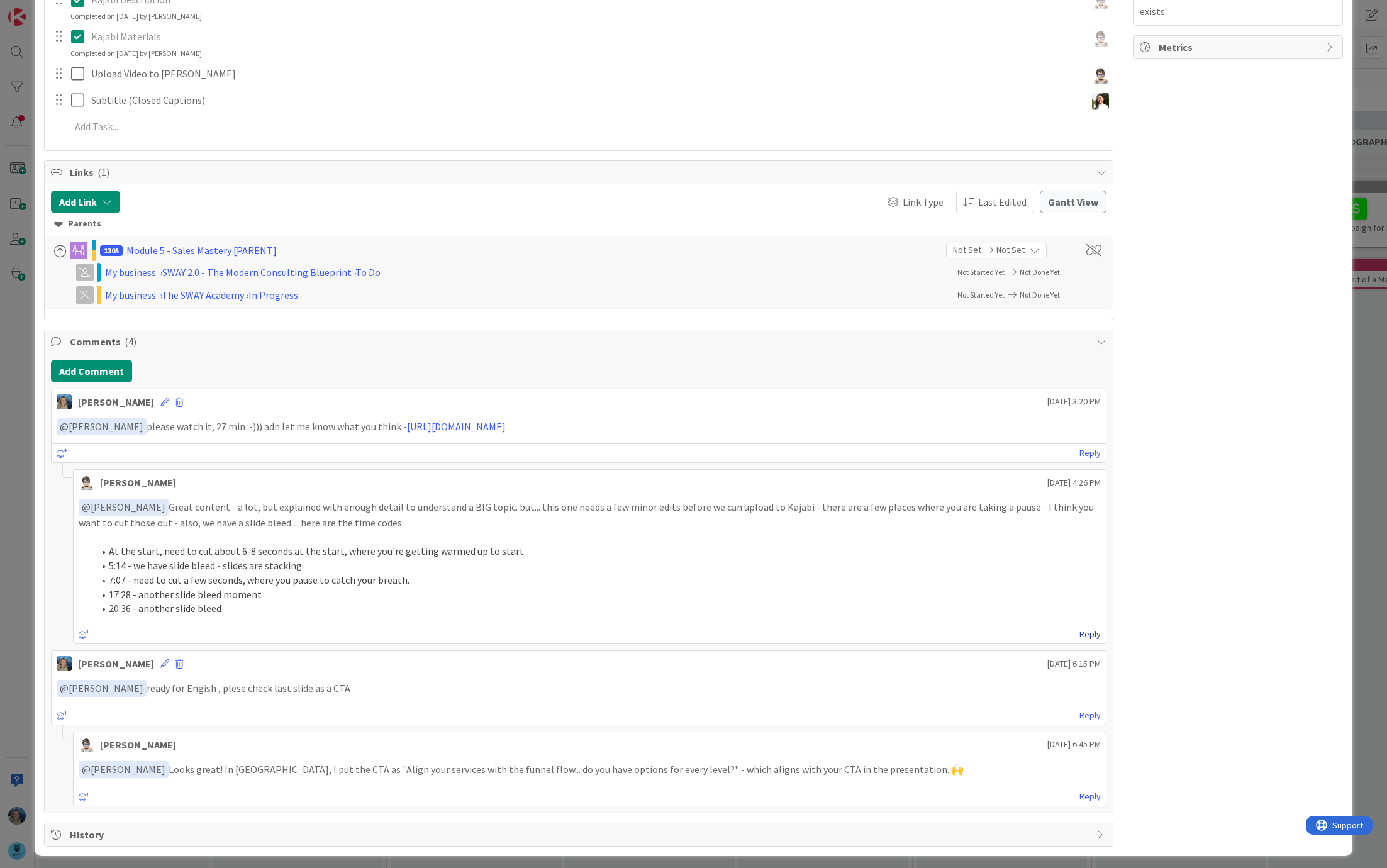
click at [1087, 626] on link "Reply" at bounding box center [1089, 634] width 21 height 16
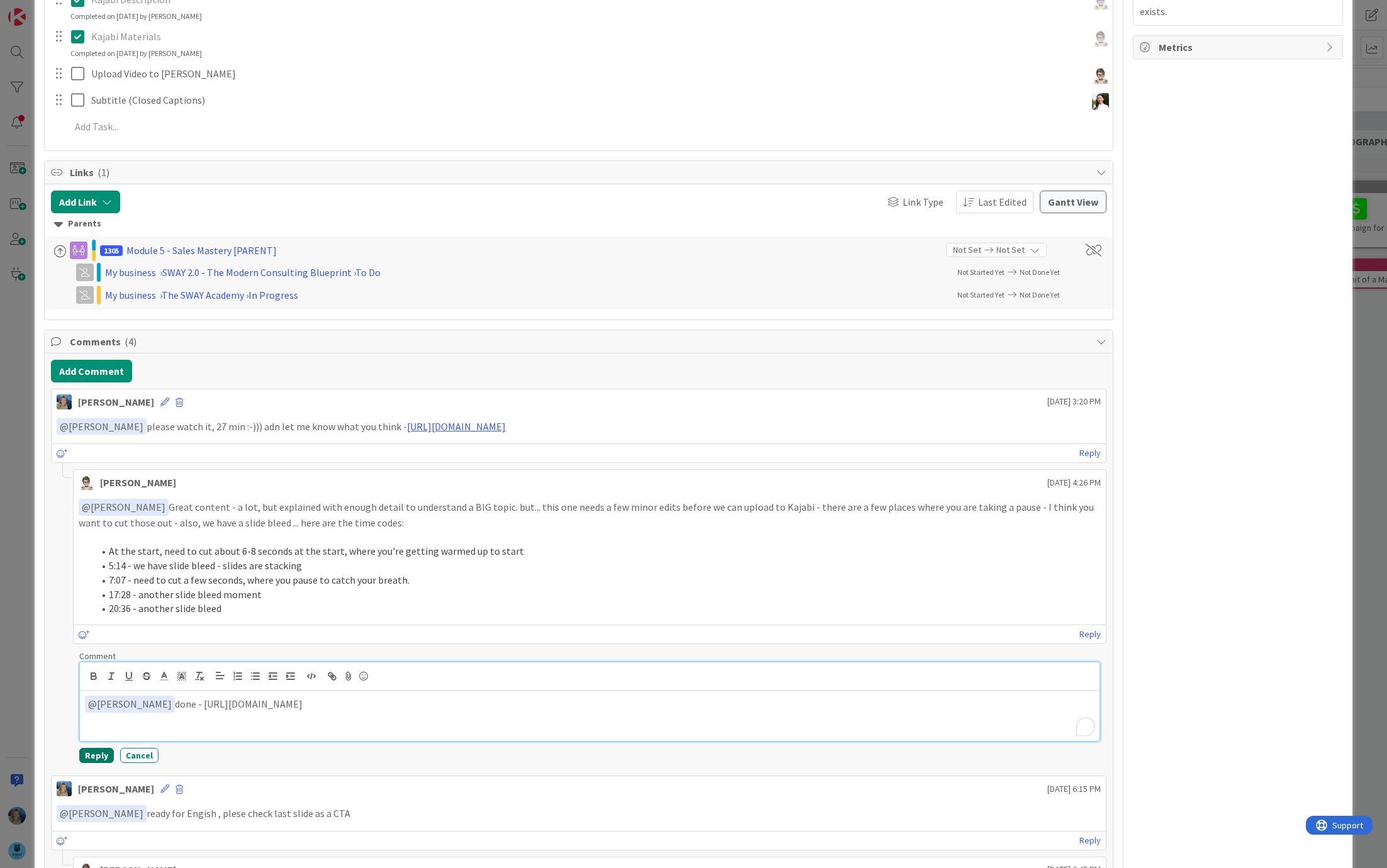
click at [98, 748] on button "Reply" at bounding box center [96, 755] width 35 height 15
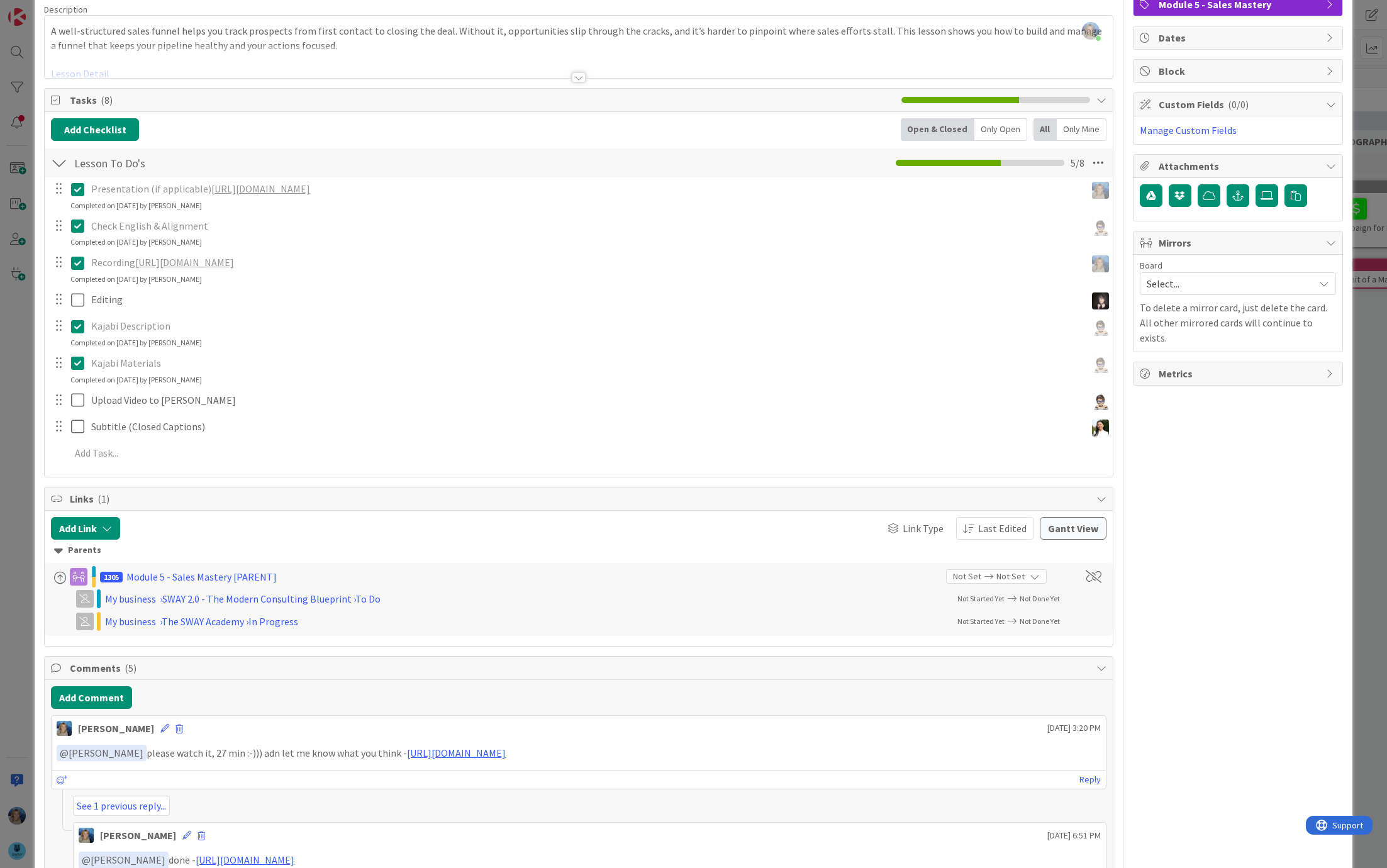
scroll to position [0, 0]
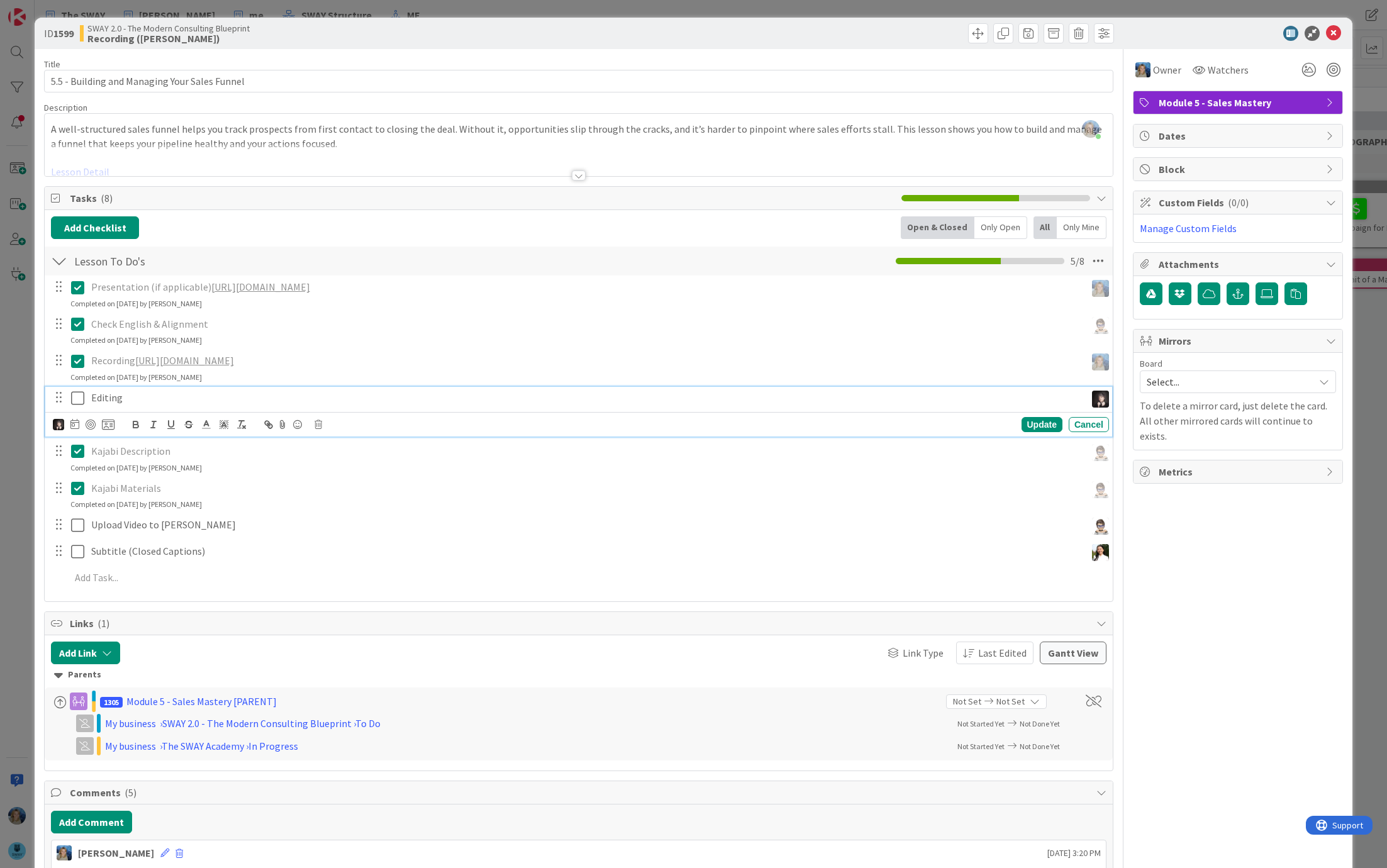
click at [79, 392] on icon at bounding box center [80, 398] width 19 height 15
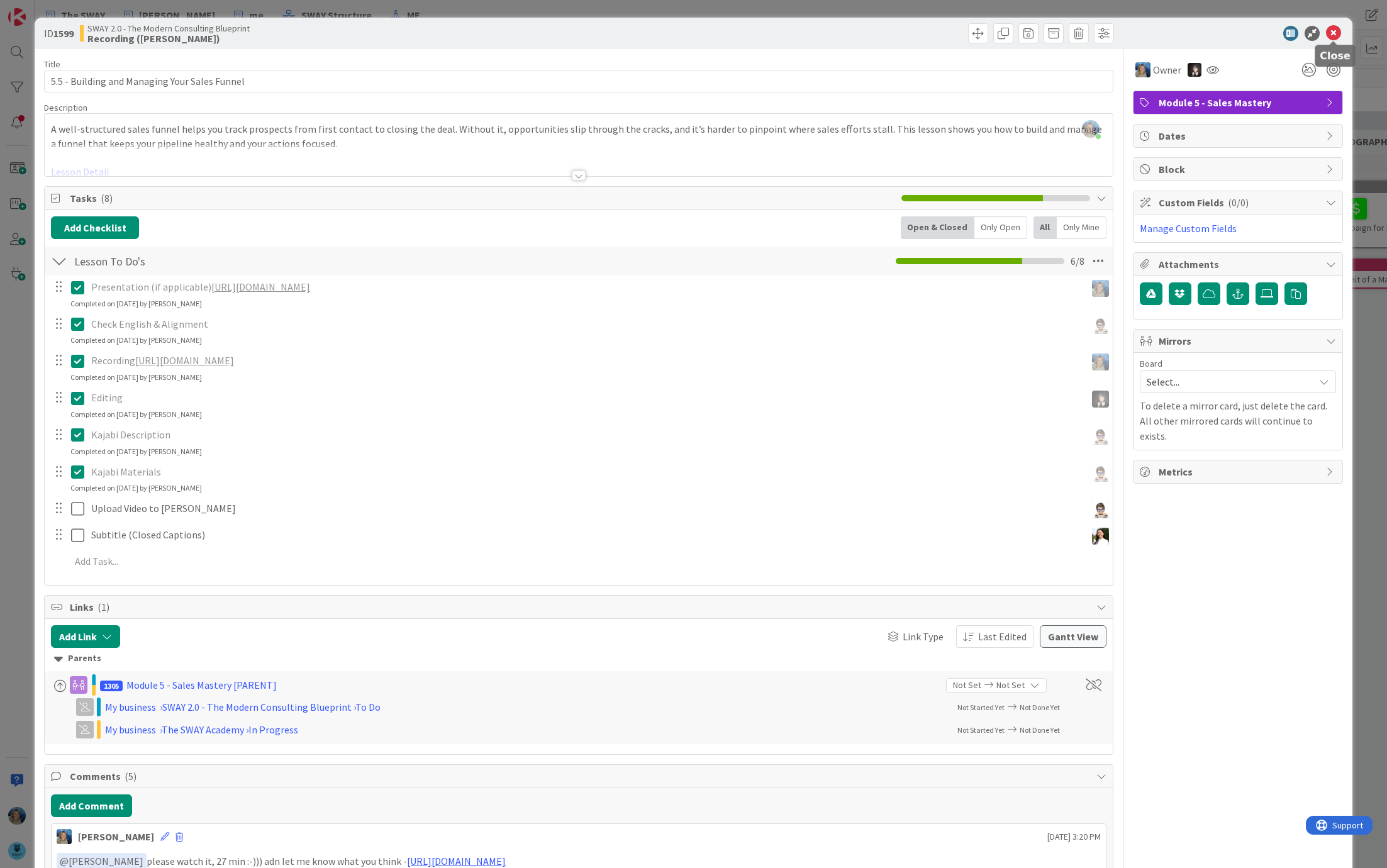
click at [1335, 31] on icon at bounding box center [1333, 33] width 15 height 15
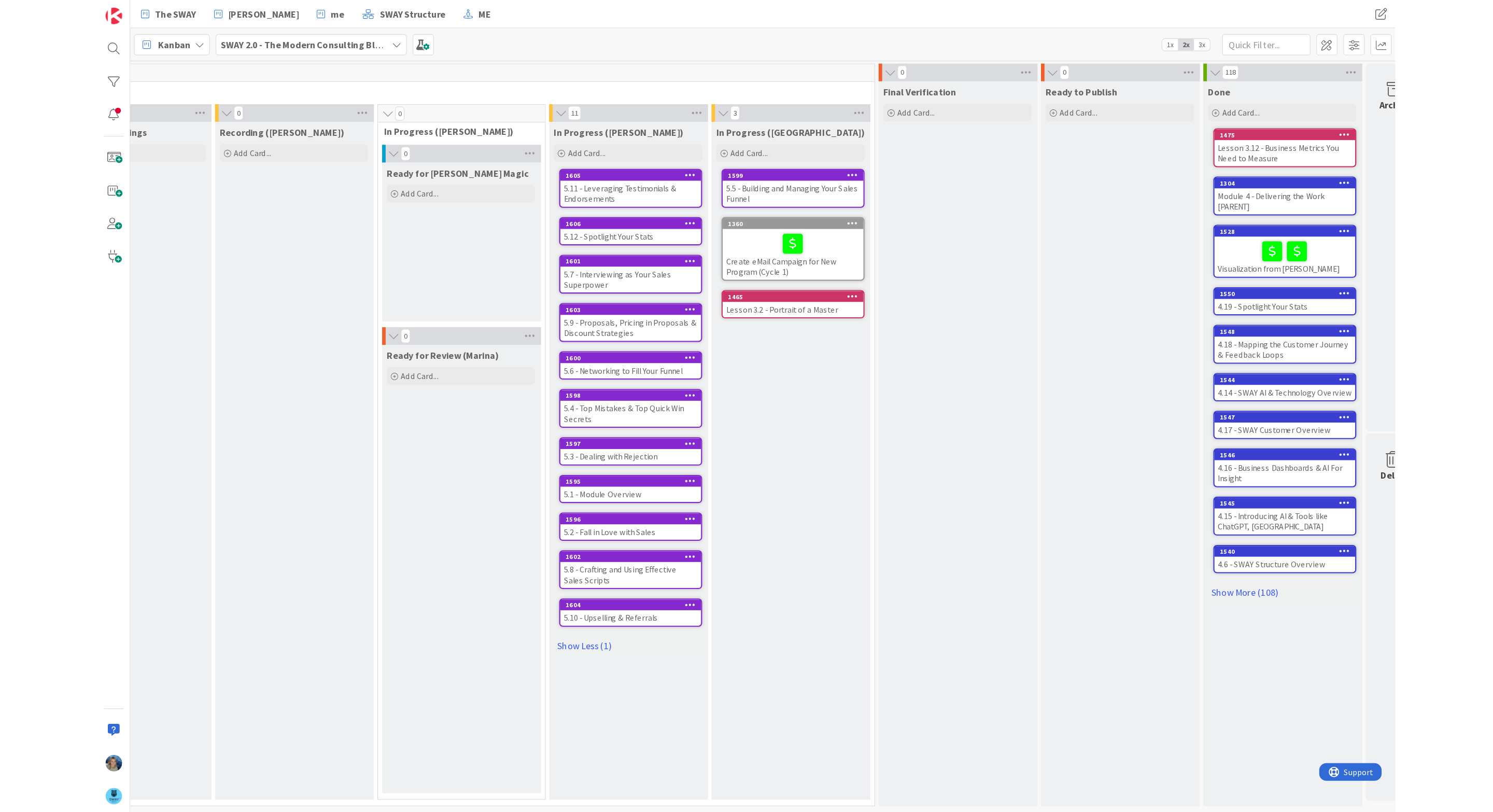
scroll to position [0, 512]
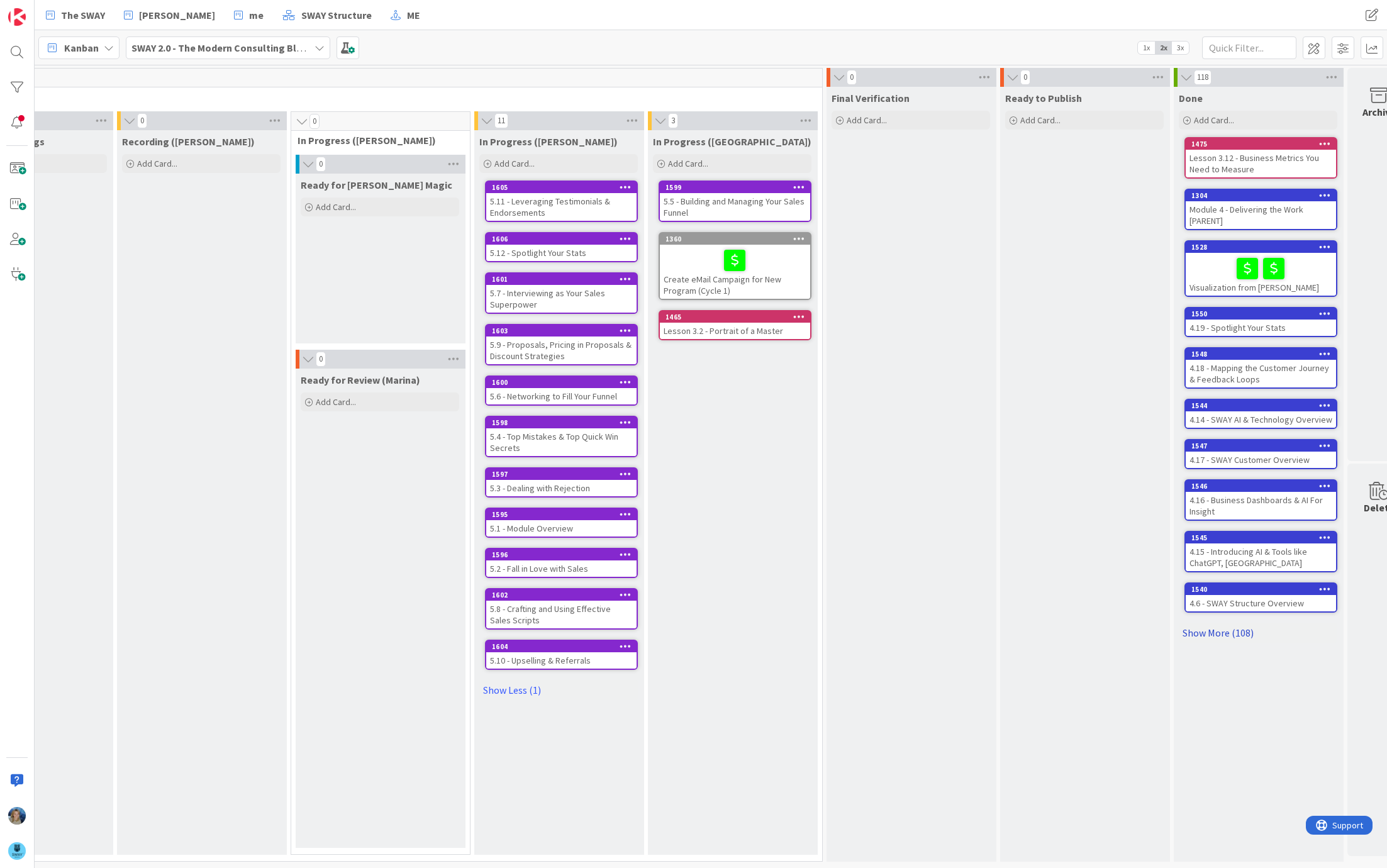
click at [1199, 624] on link "Show More (108)" at bounding box center [1258, 633] width 158 height 20
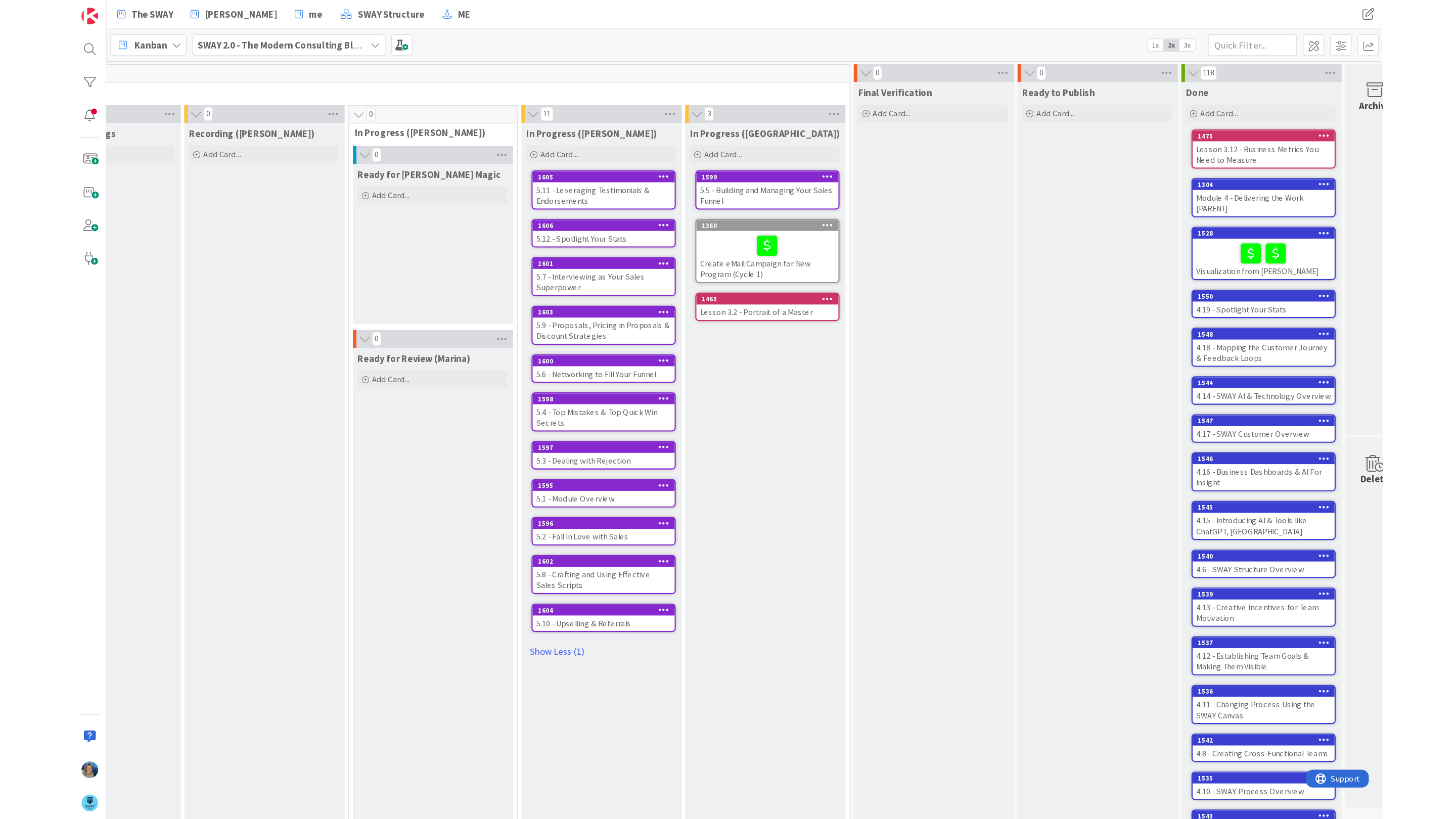
scroll to position [0, 182]
